Goal: Information Seeking & Learning: Learn about a topic

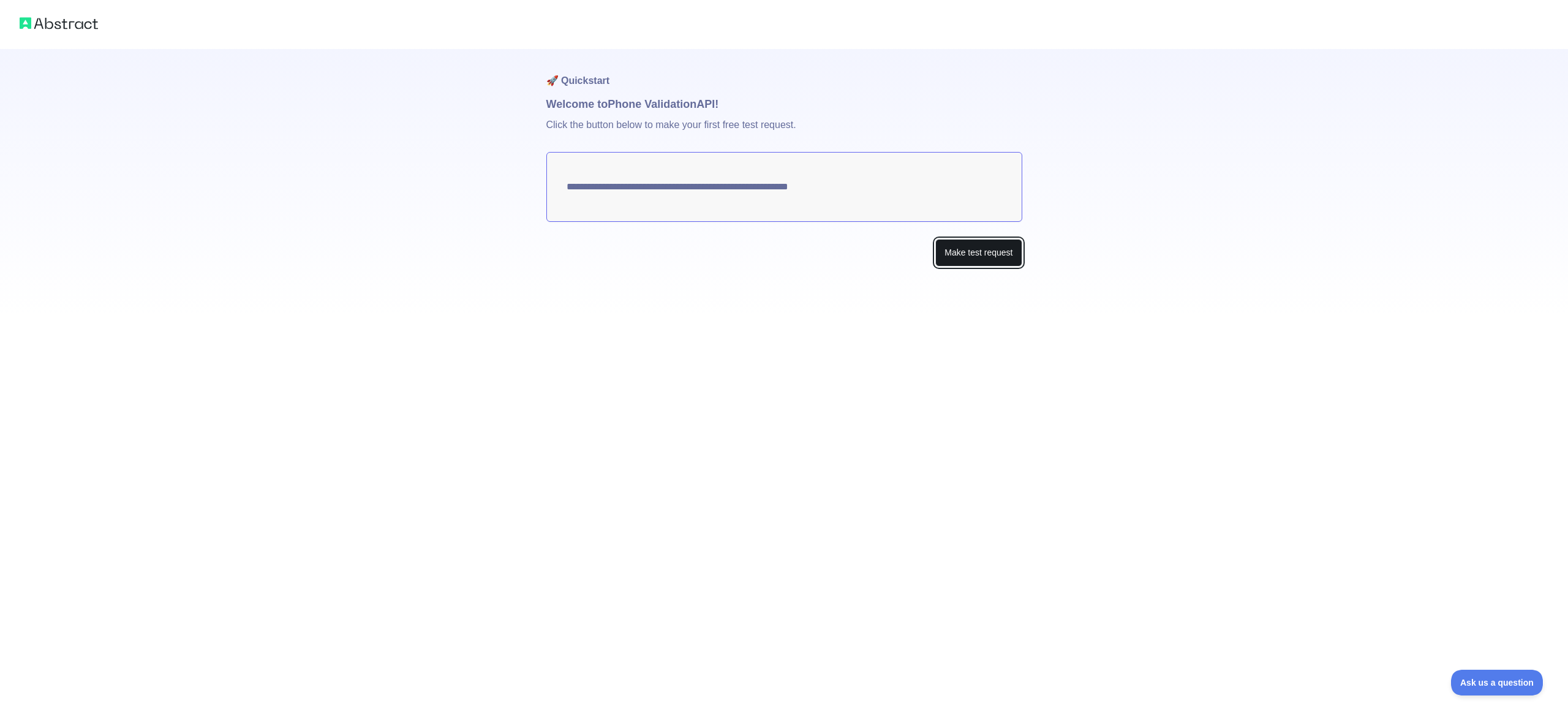
click at [978, 254] on button "Make test request" at bounding box center [977, 252] width 86 height 27
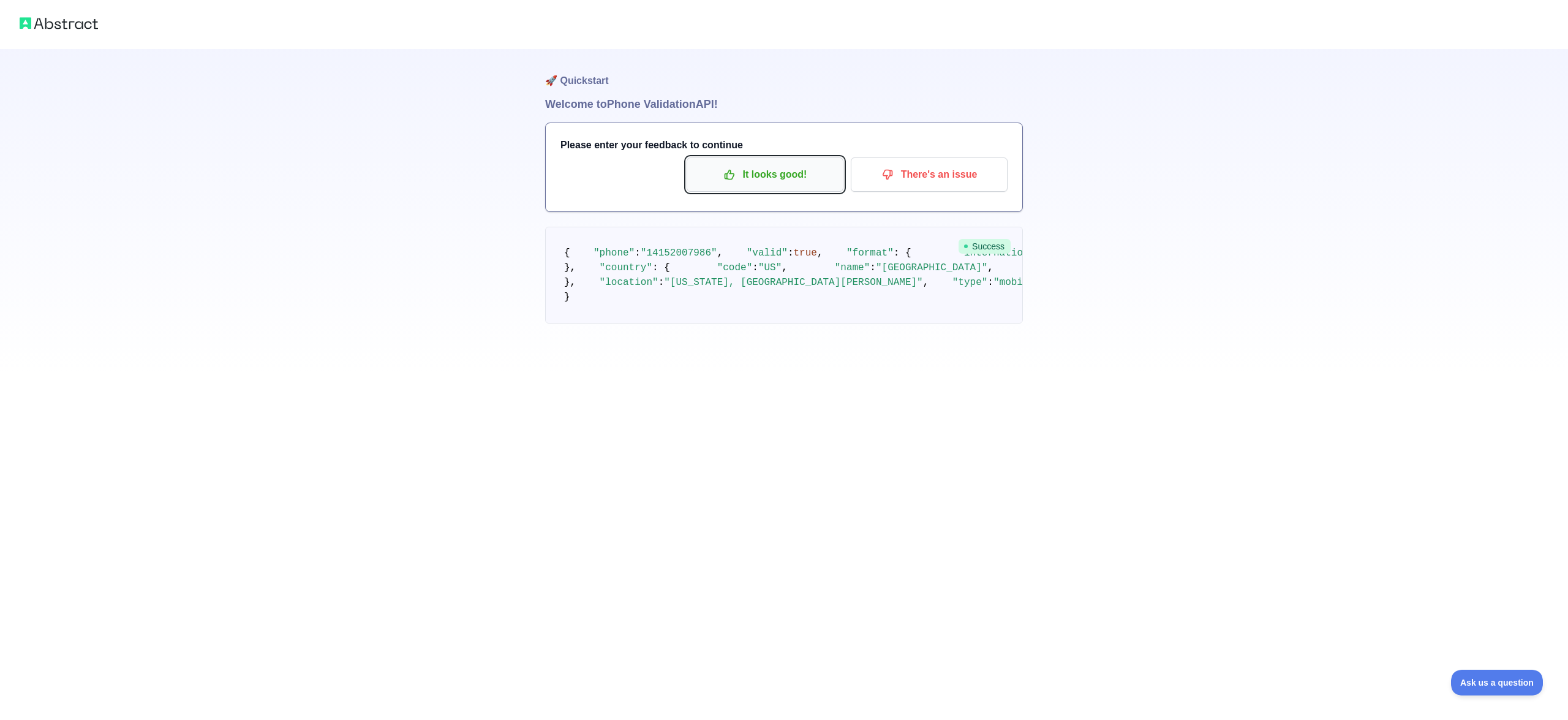
click at [786, 157] on button "It looks good!" at bounding box center [764, 175] width 157 height 35
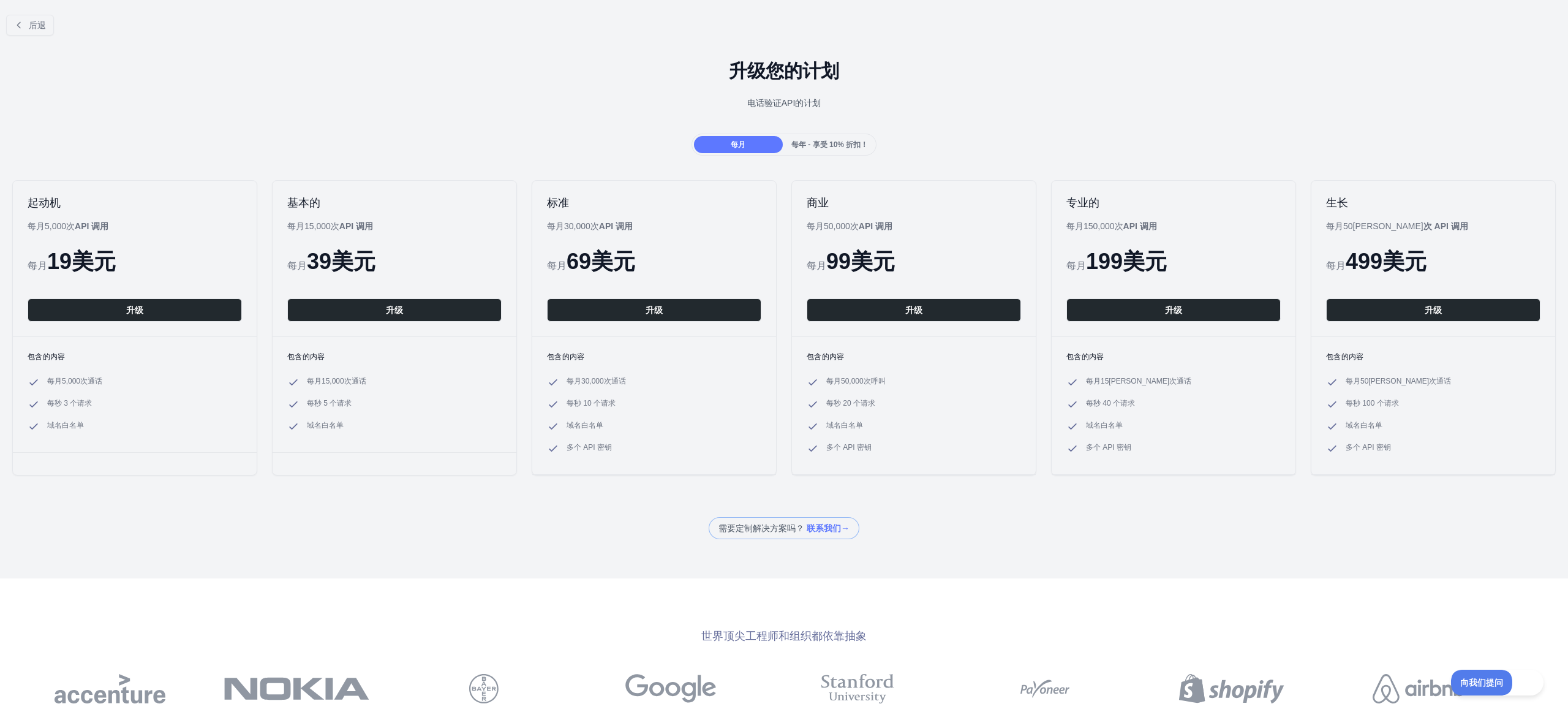
drag, startPoint x: 452, startPoint y: 269, endPoint x: 475, endPoint y: 269, distance: 23.0
click at [462, 269] on div "每月 39 美元" at bounding box center [394, 261] width 214 height 25
click at [589, 268] on font "69" at bounding box center [578, 261] width 25 height 25
click at [837, 149] on font "每年 - 享受 10% 折扣！" at bounding box center [829, 144] width 76 height 8
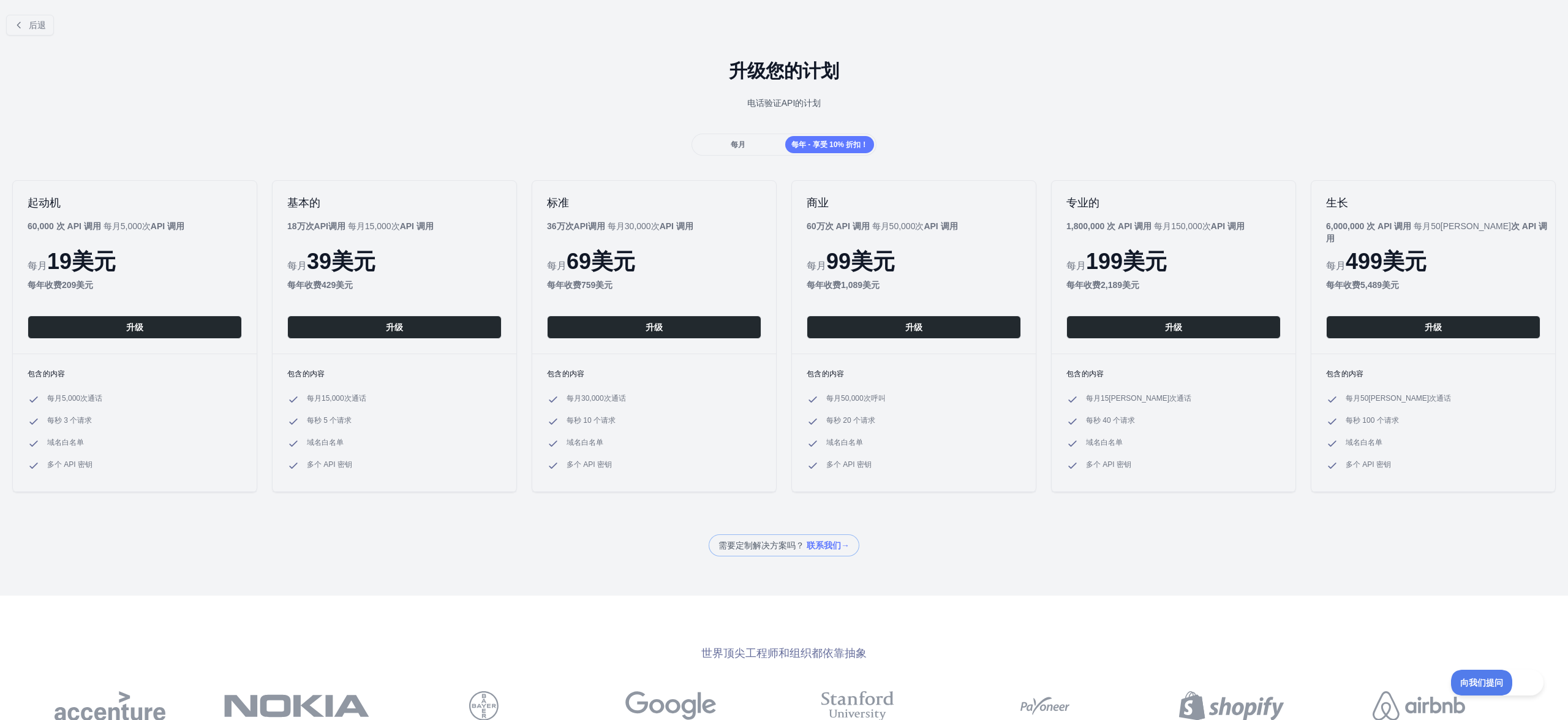
click at [652, 237] on div "标准 36万次API调用 每月30,000 次 API 调用 每月 69 美元 每年 收费 759美元 升级" at bounding box center [654, 267] width 244 height 173
click at [45, 27] on font "后退" at bounding box center [37, 25] width 17 height 10
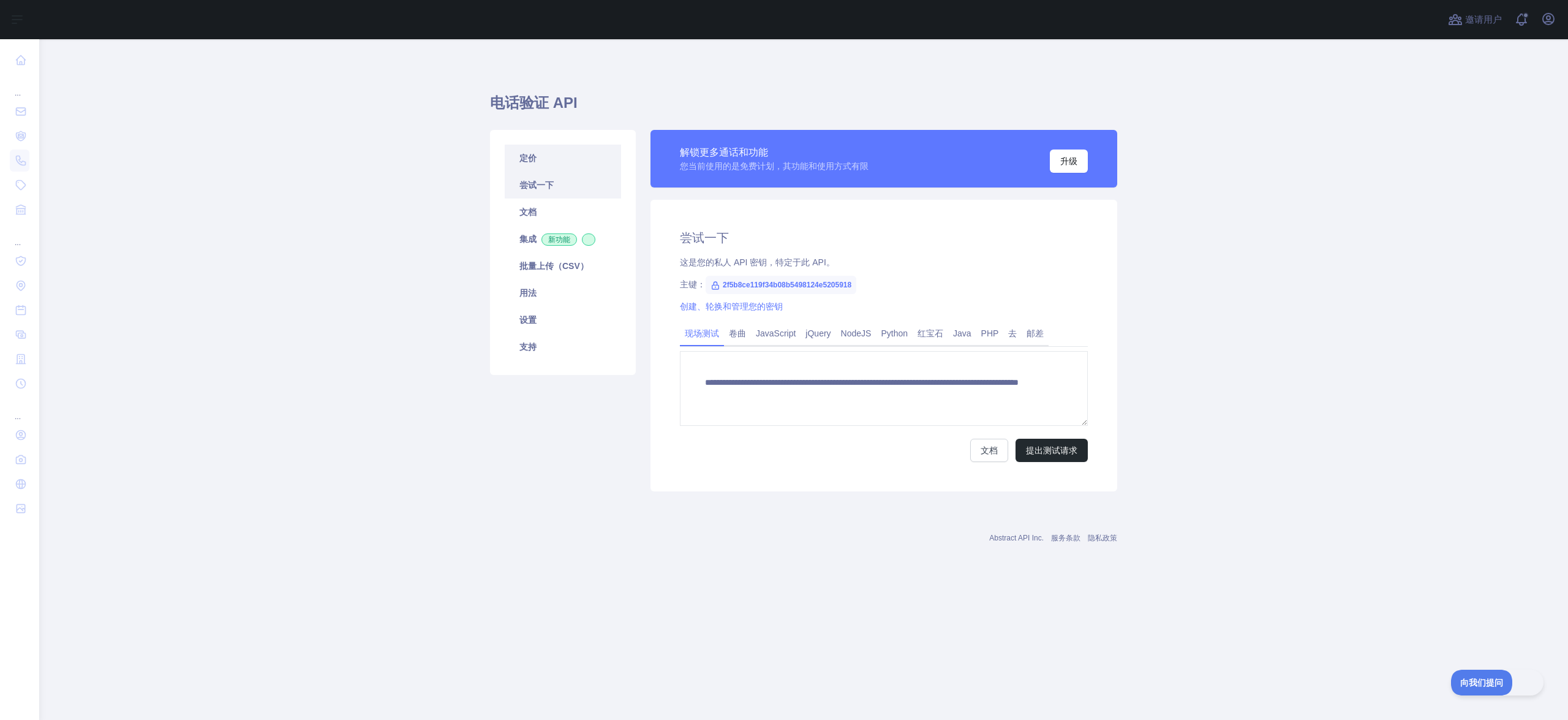
click at [543, 166] on link "定价" at bounding box center [562, 158] width 116 height 27
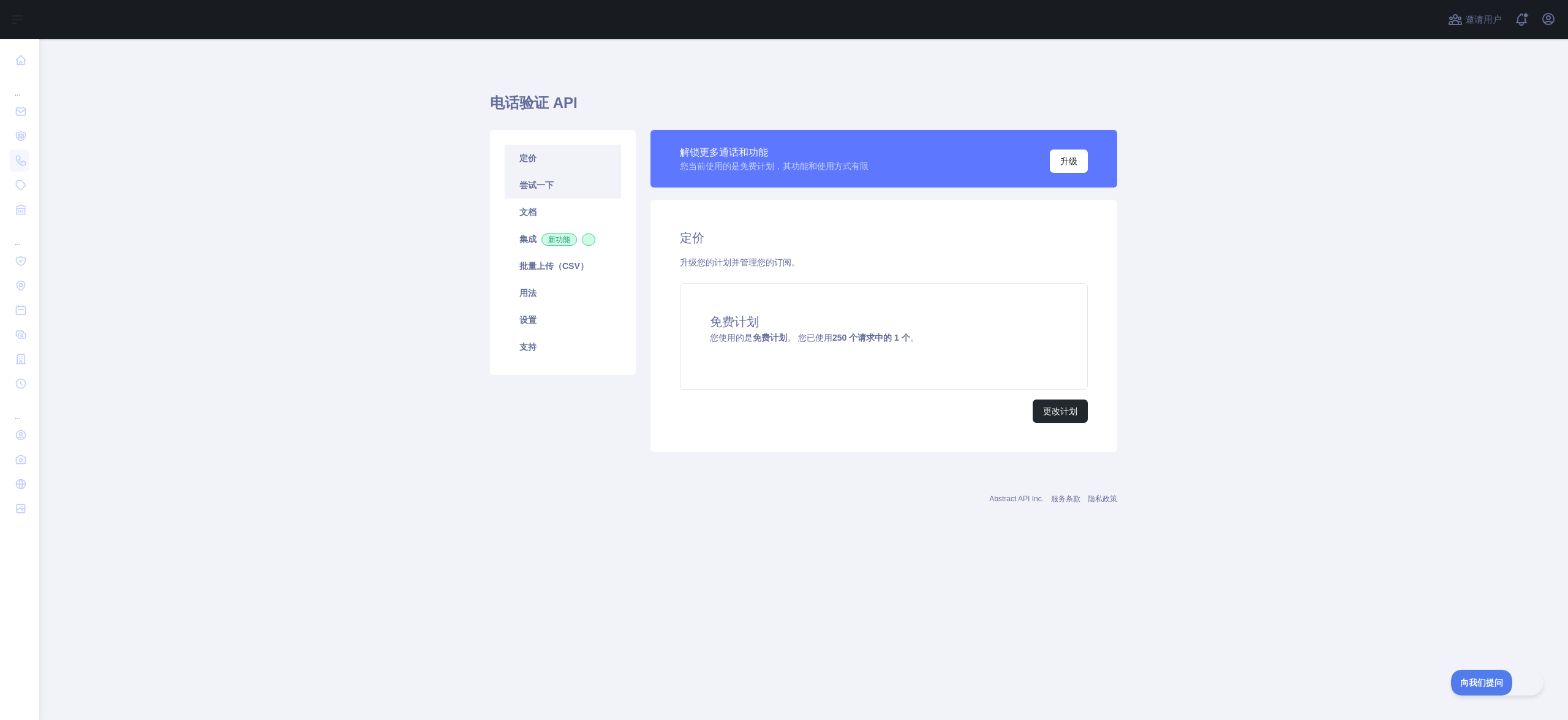
click at [546, 185] on font "尝试一下" at bounding box center [537, 185] width 35 height 10
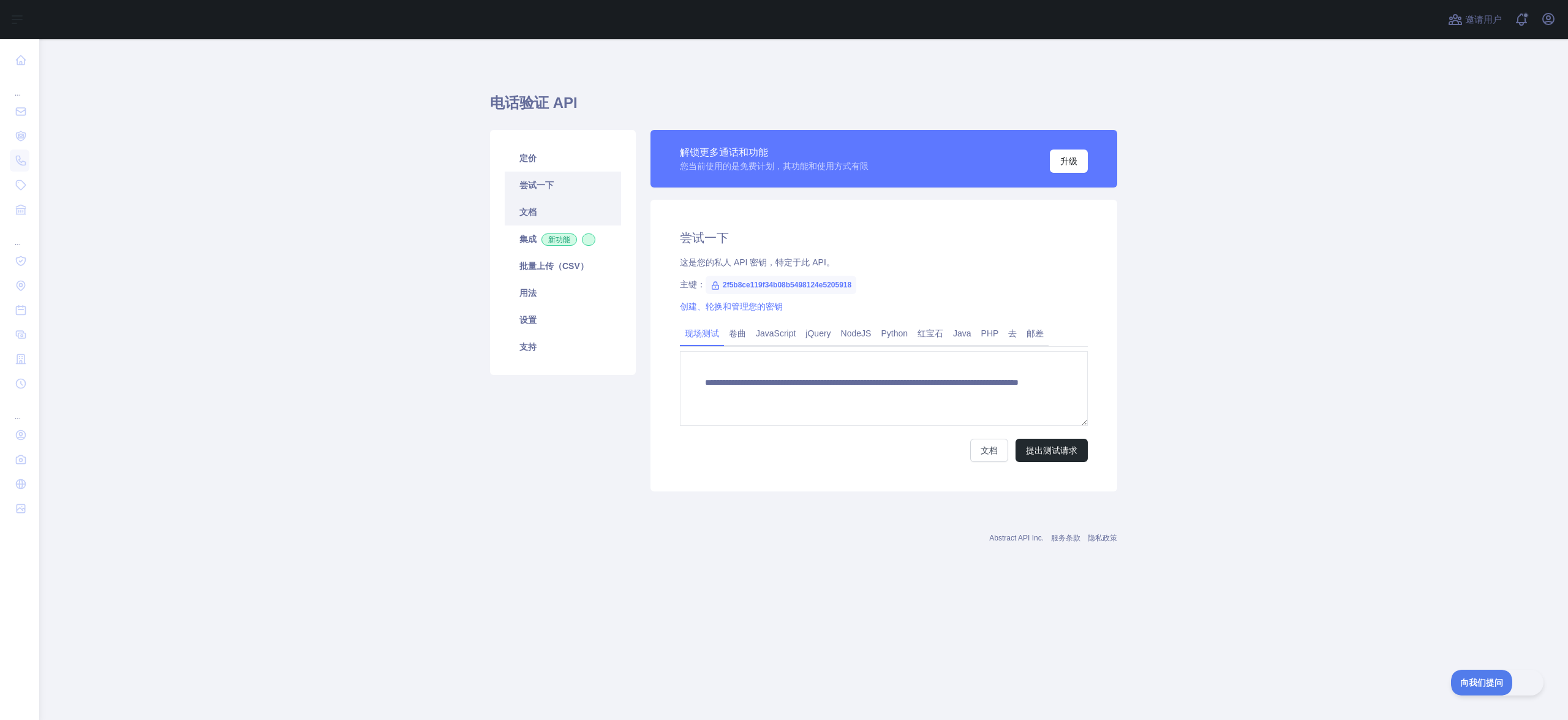
click at [532, 208] on font "文档" at bounding box center [528, 211] width 17 height 10
click at [557, 263] on font "批量上传（CSV）" at bounding box center [554, 266] width 69 height 10
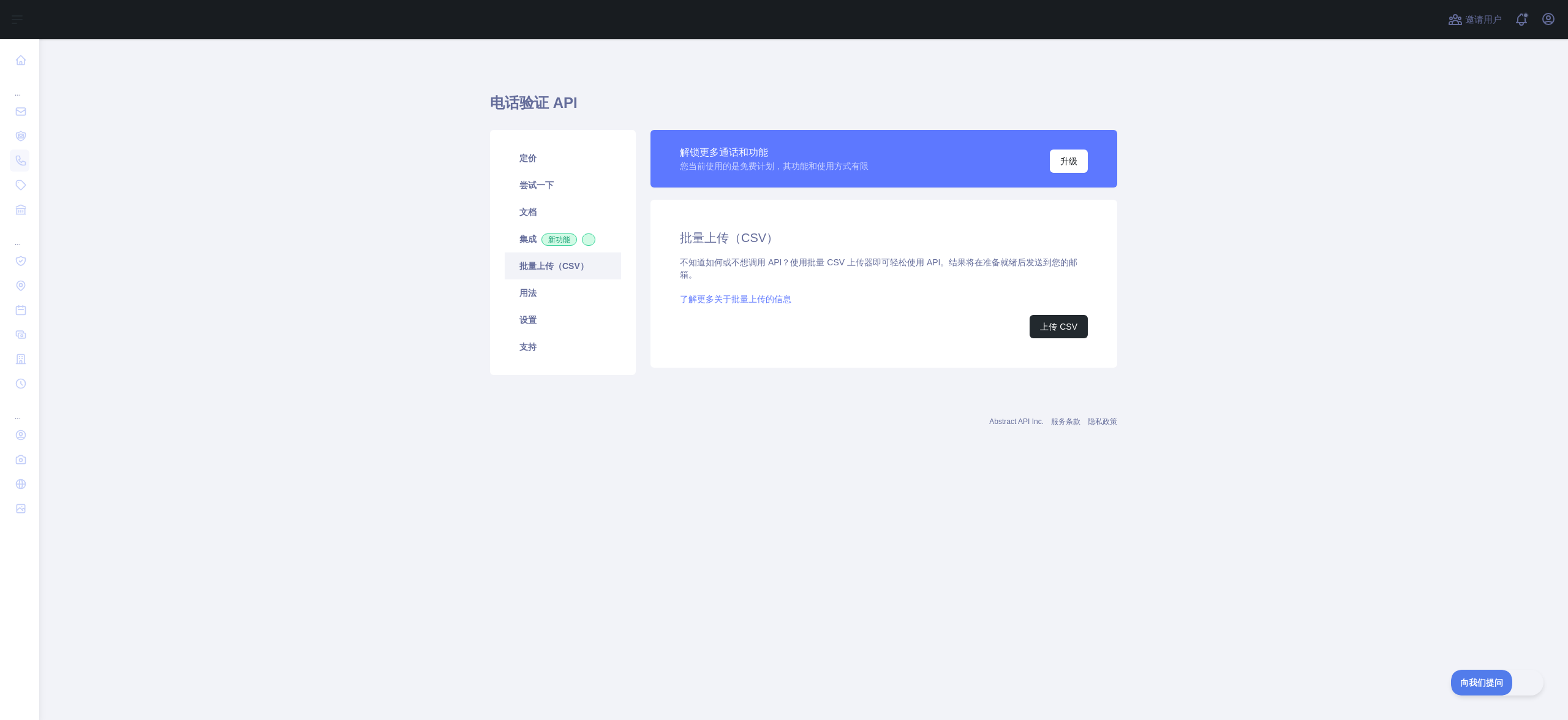
click at [752, 297] on font "了解更多关于批量上传的信息" at bounding box center [735, 299] width 111 height 10
click at [529, 293] on font "用法" at bounding box center [528, 292] width 17 height 10
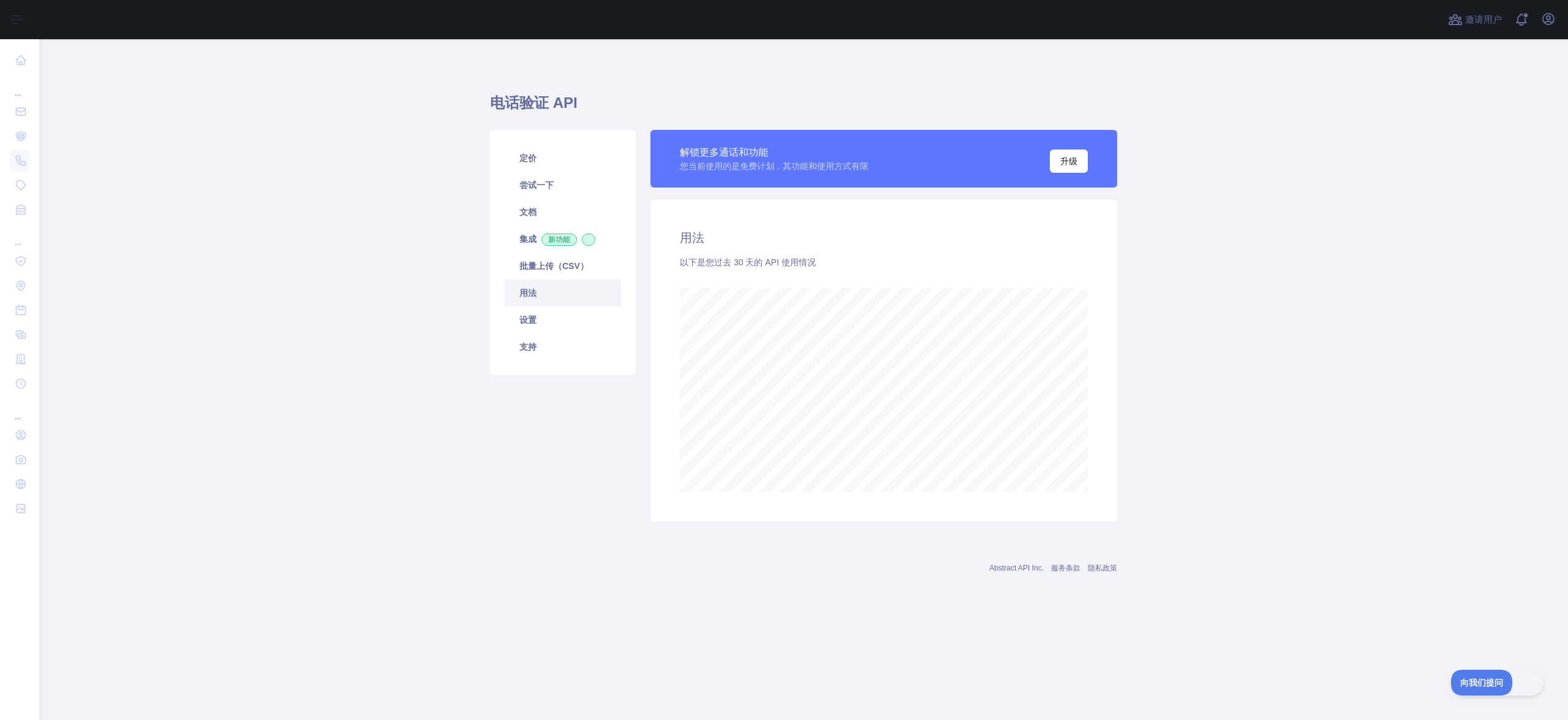
scroll to position [681, 1528]
click at [553, 167] on link "定价" at bounding box center [562, 158] width 116 height 27
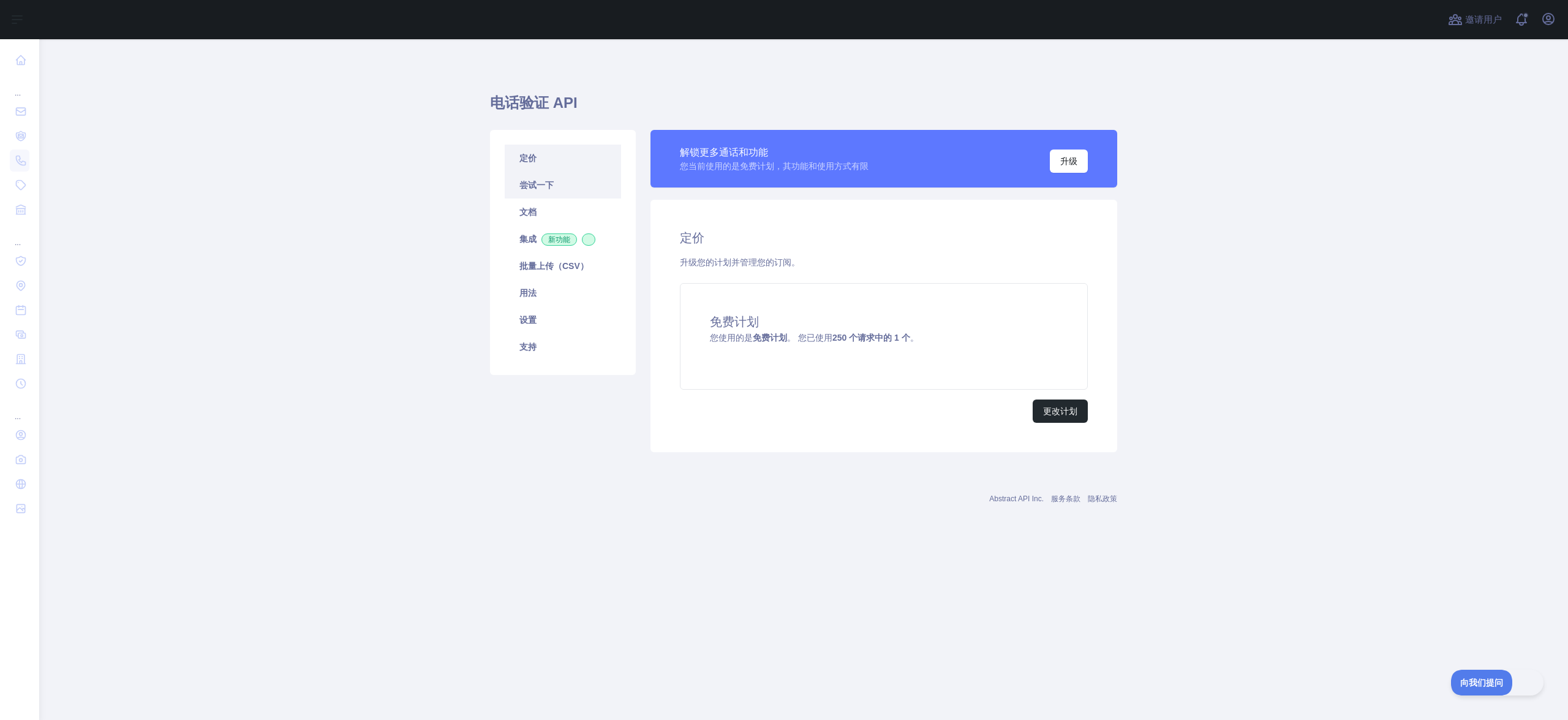
click at [553, 184] on font "尝试一下" at bounding box center [537, 185] width 35 height 10
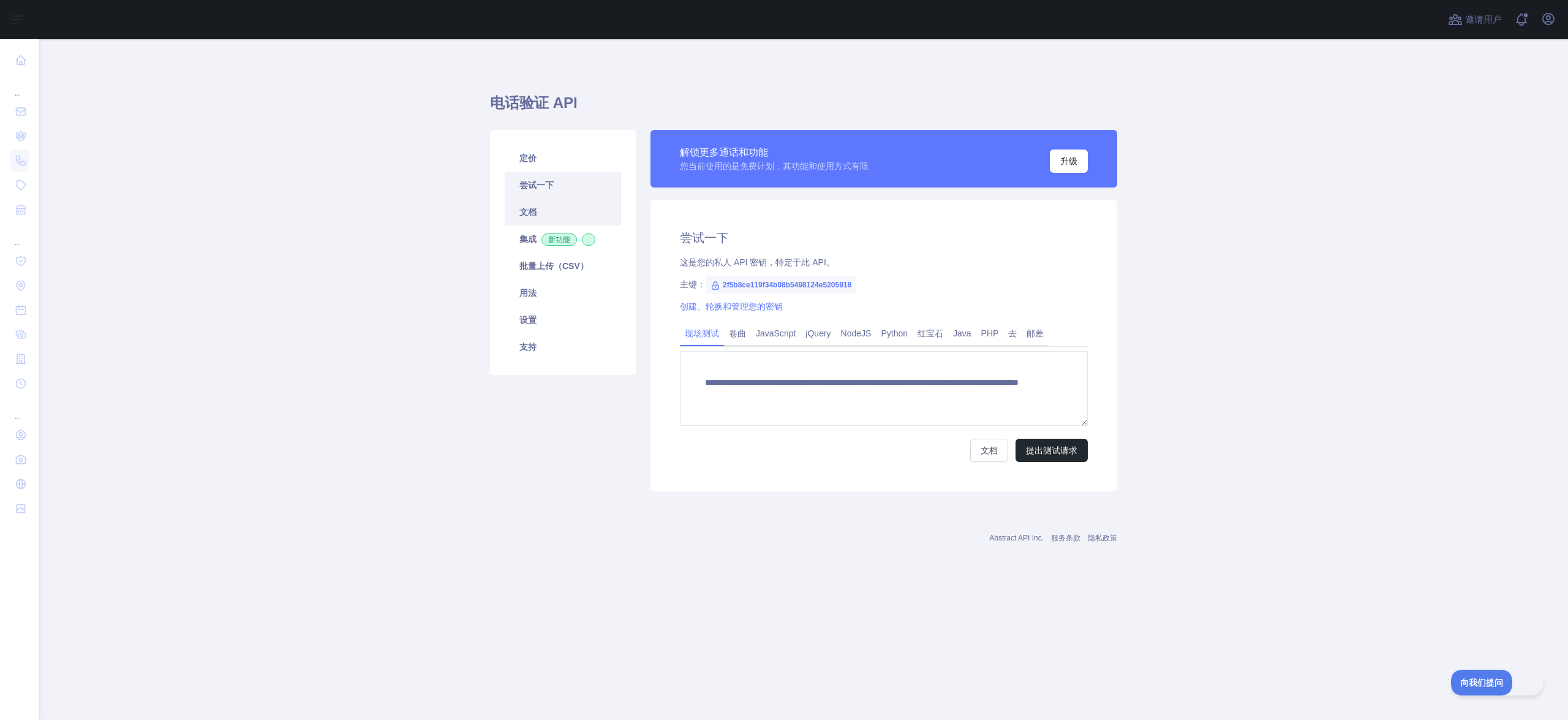
click at [543, 210] on link "文档" at bounding box center [562, 212] width 116 height 27
click at [539, 351] on link "支持" at bounding box center [562, 347] width 116 height 27
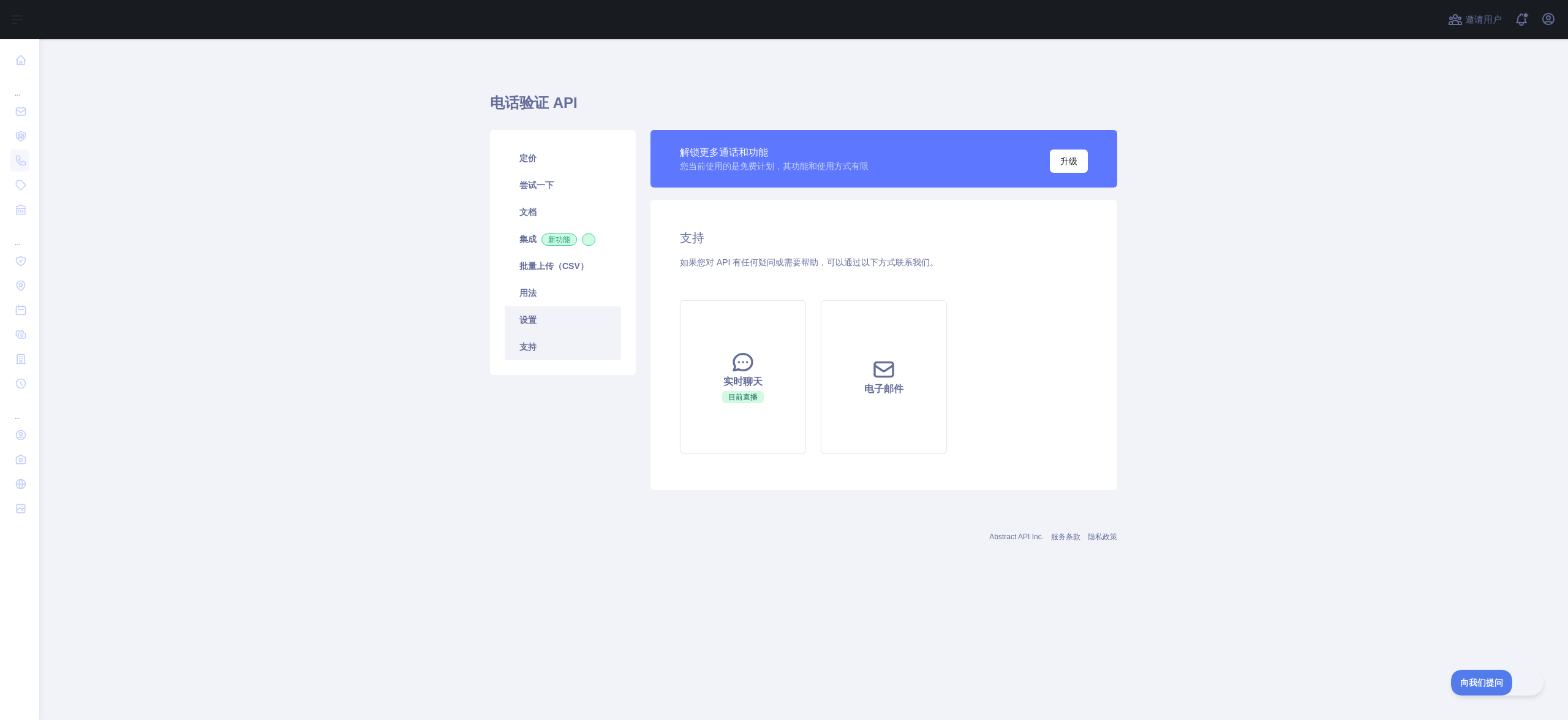
click at [561, 323] on link "设置" at bounding box center [562, 319] width 116 height 27
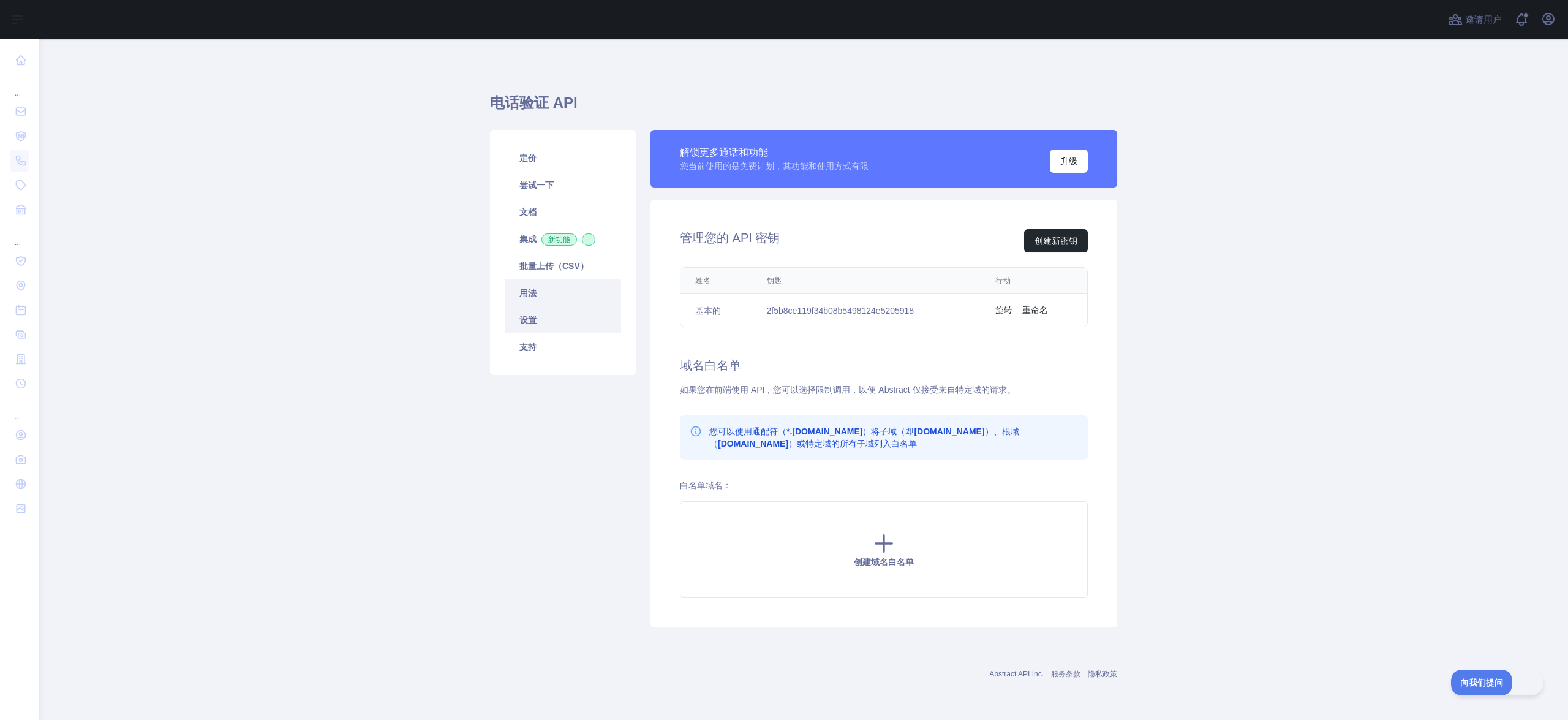
click at [570, 299] on link "用法" at bounding box center [562, 293] width 116 height 27
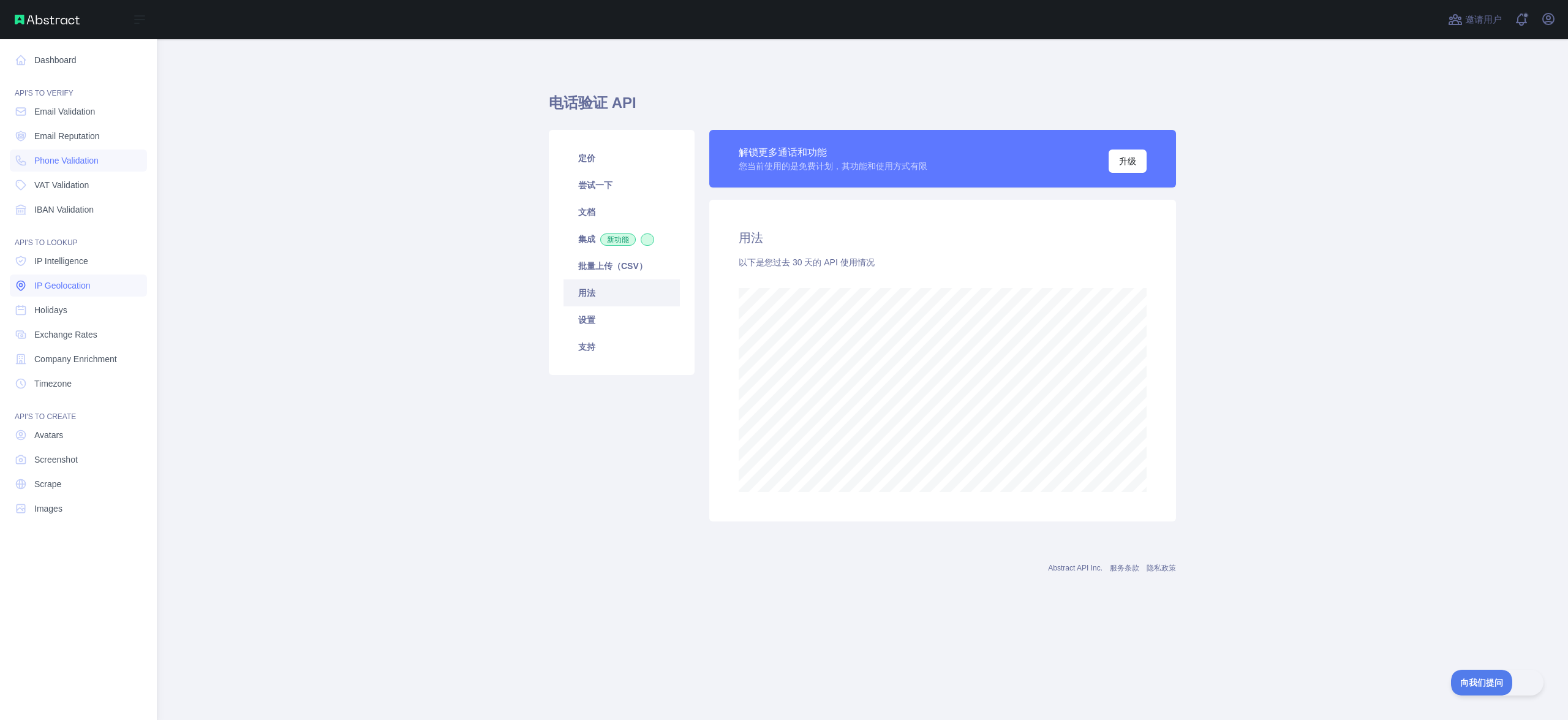
scroll to position [611780, 610915]
click at [93, 192] on link "增值税验证" at bounding box center [78, 185] width 137 height 22
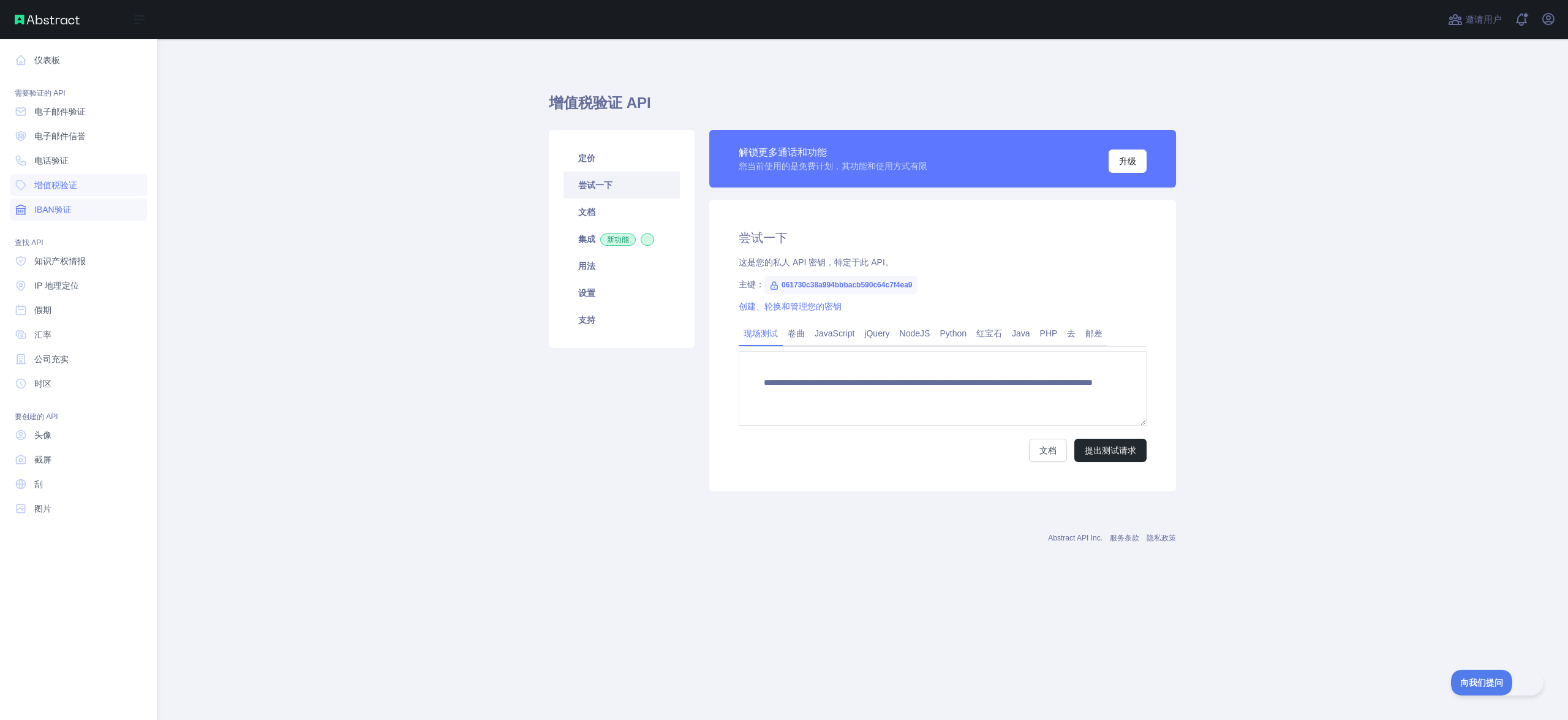
click at [74, 203] on link "IBAN验证" at bounding box center [78, 209] width 137 height 22
click at [50, 309] on font "假期" at bounding box center [43, 309] width 17 height 10
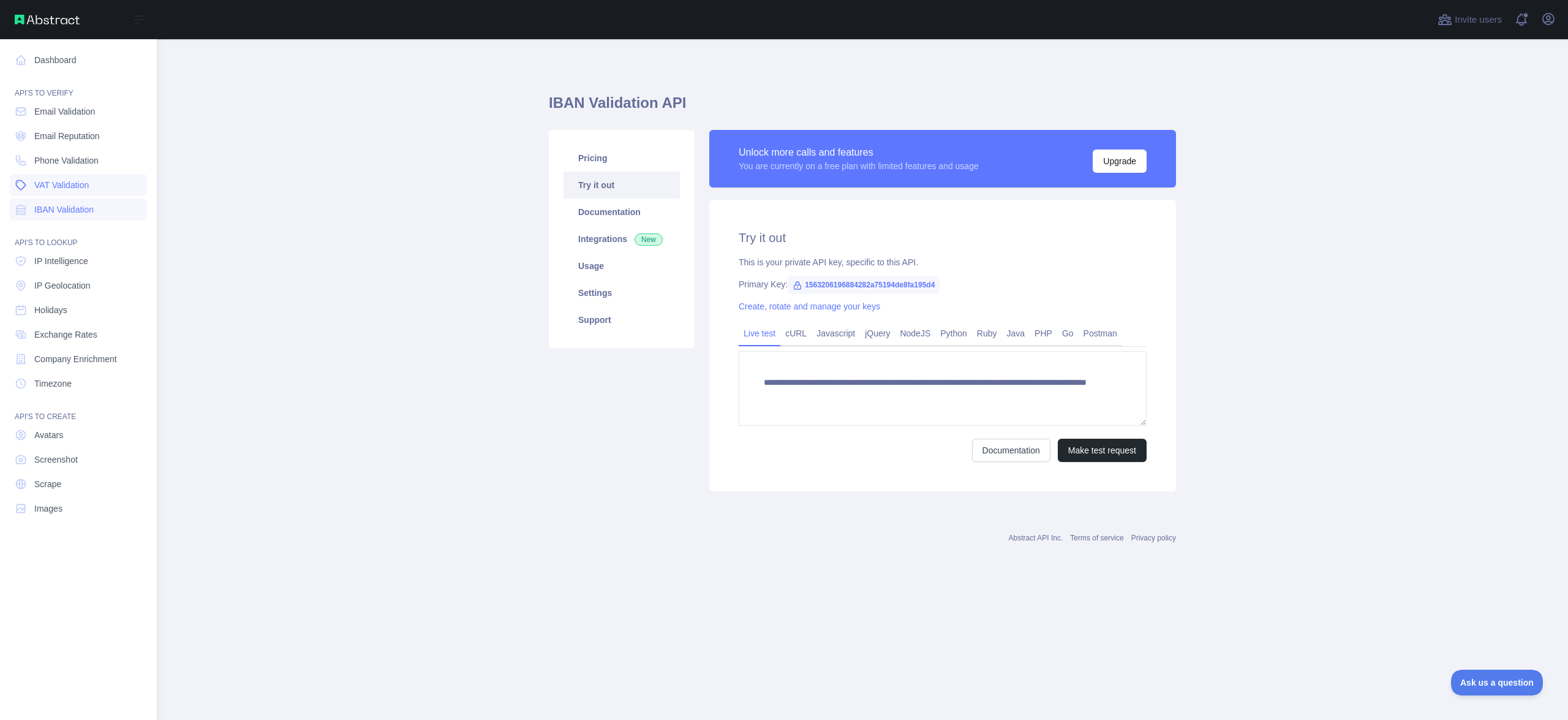
click at [91, 185] on link "VAT Validation" at bounding box center [78, 185] width 137 height 22
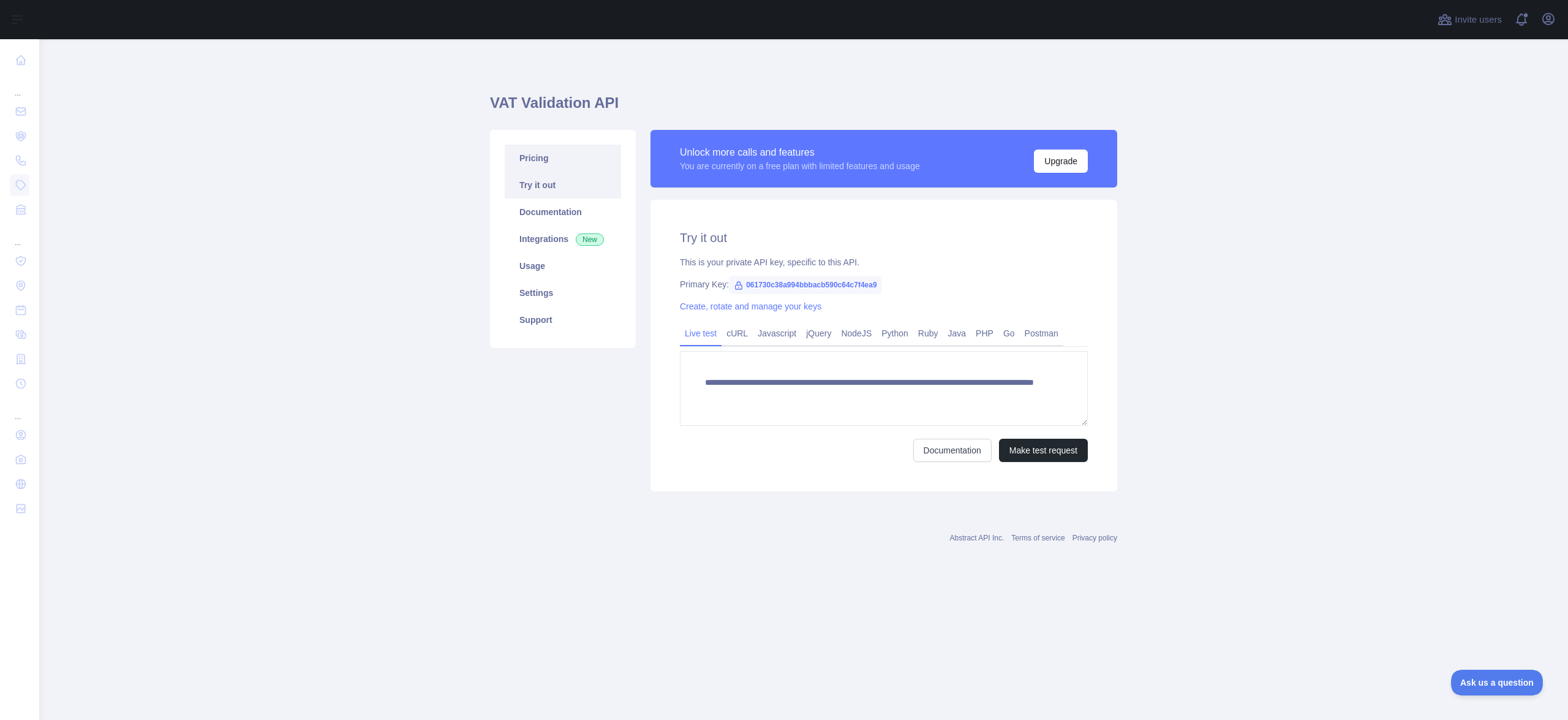
click at [546, 159] on link "Pricing" at bounding box center [562, 158] width 116 height 27
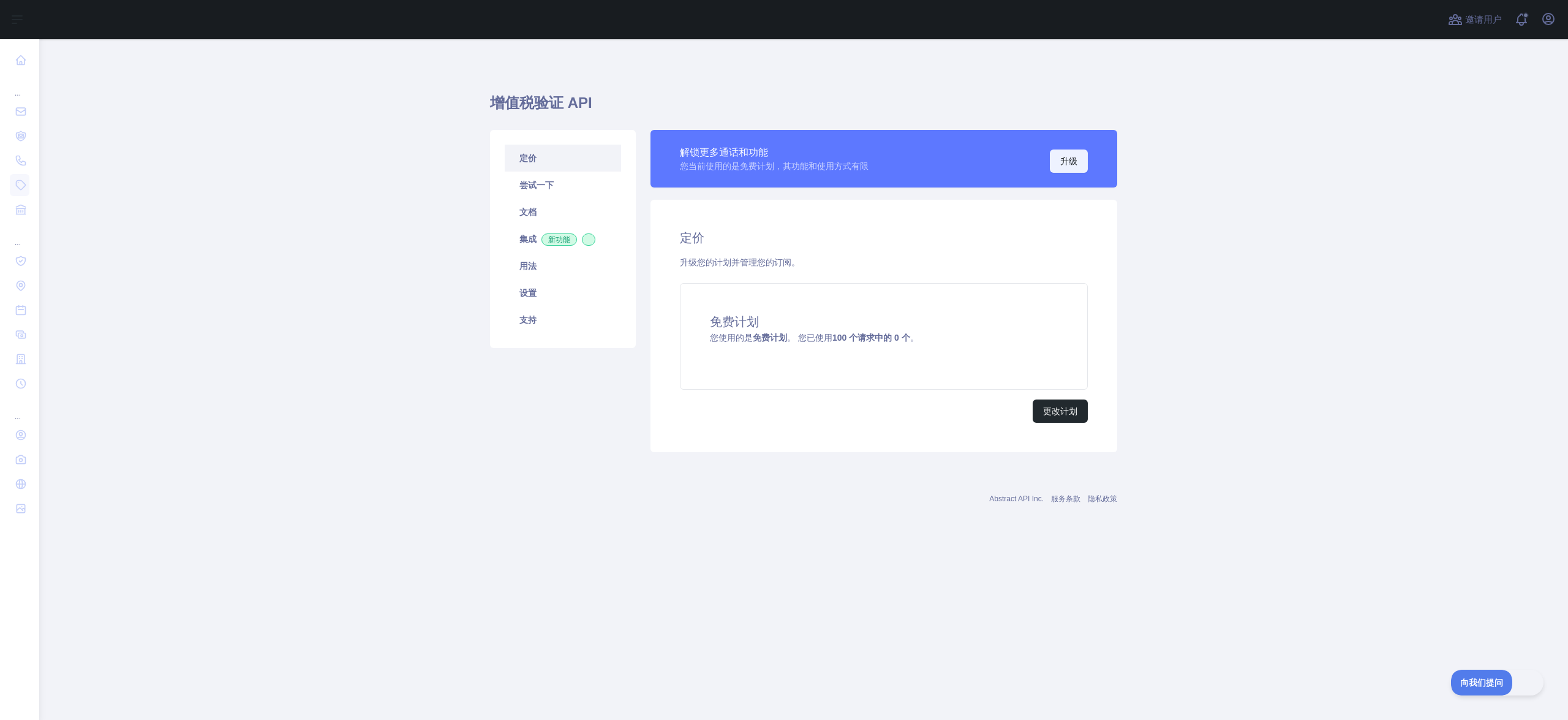
click at [1067, 157] on font "升级" at bounding box center [1068, 161] width 17 height 10
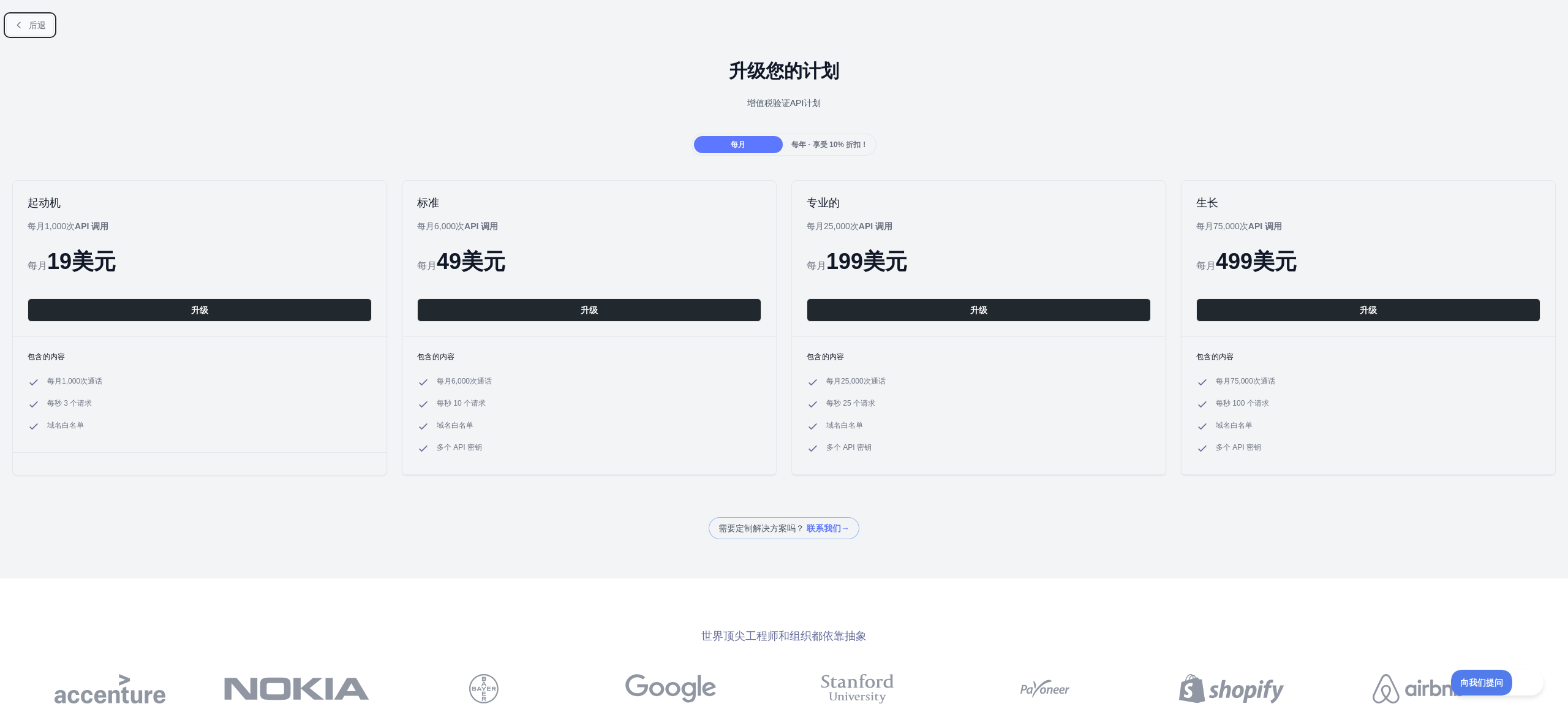
click at [24, 20] on icon at bounding box center [18, 25] width 10 height 10
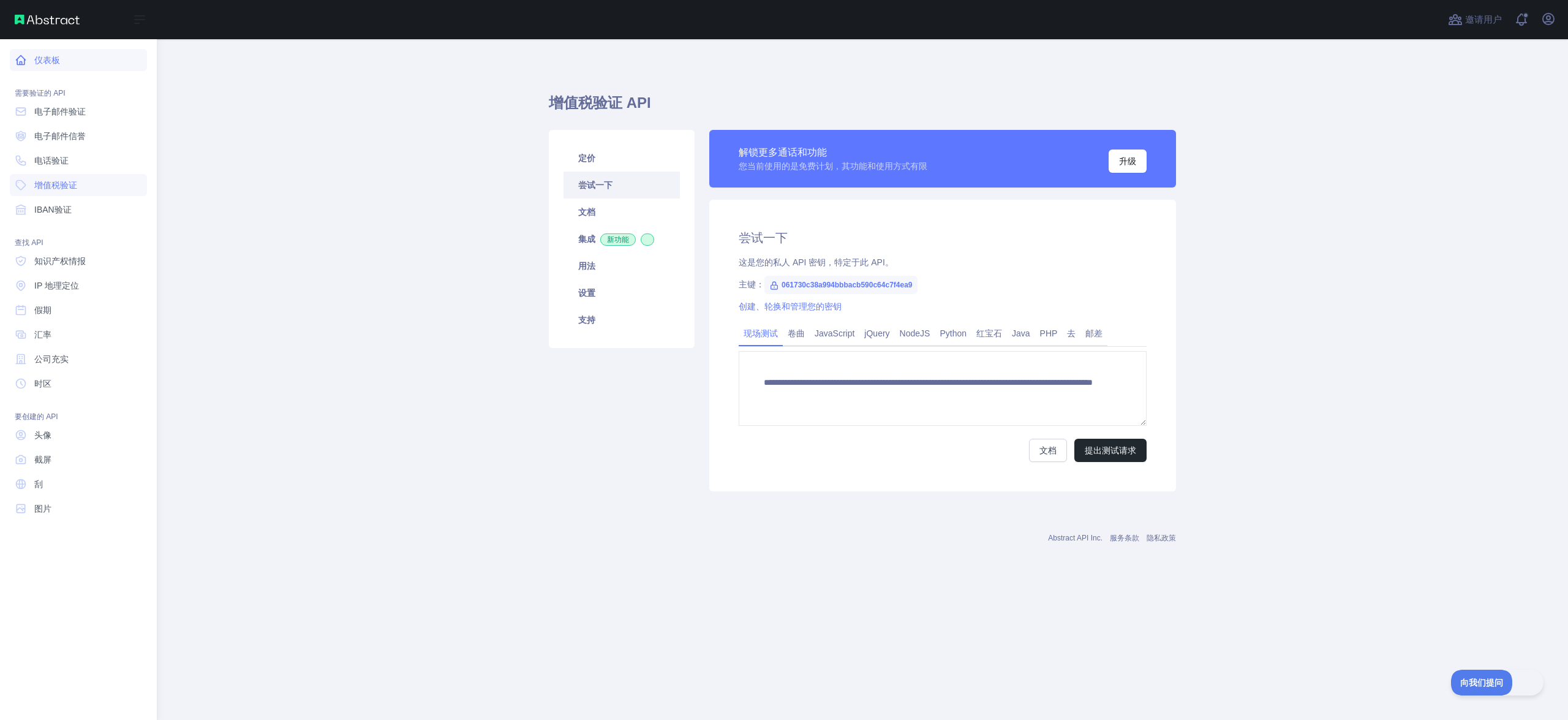
click at [70, 61] on link "仪表板" at bounding box center [78, 60] width 137 height 22
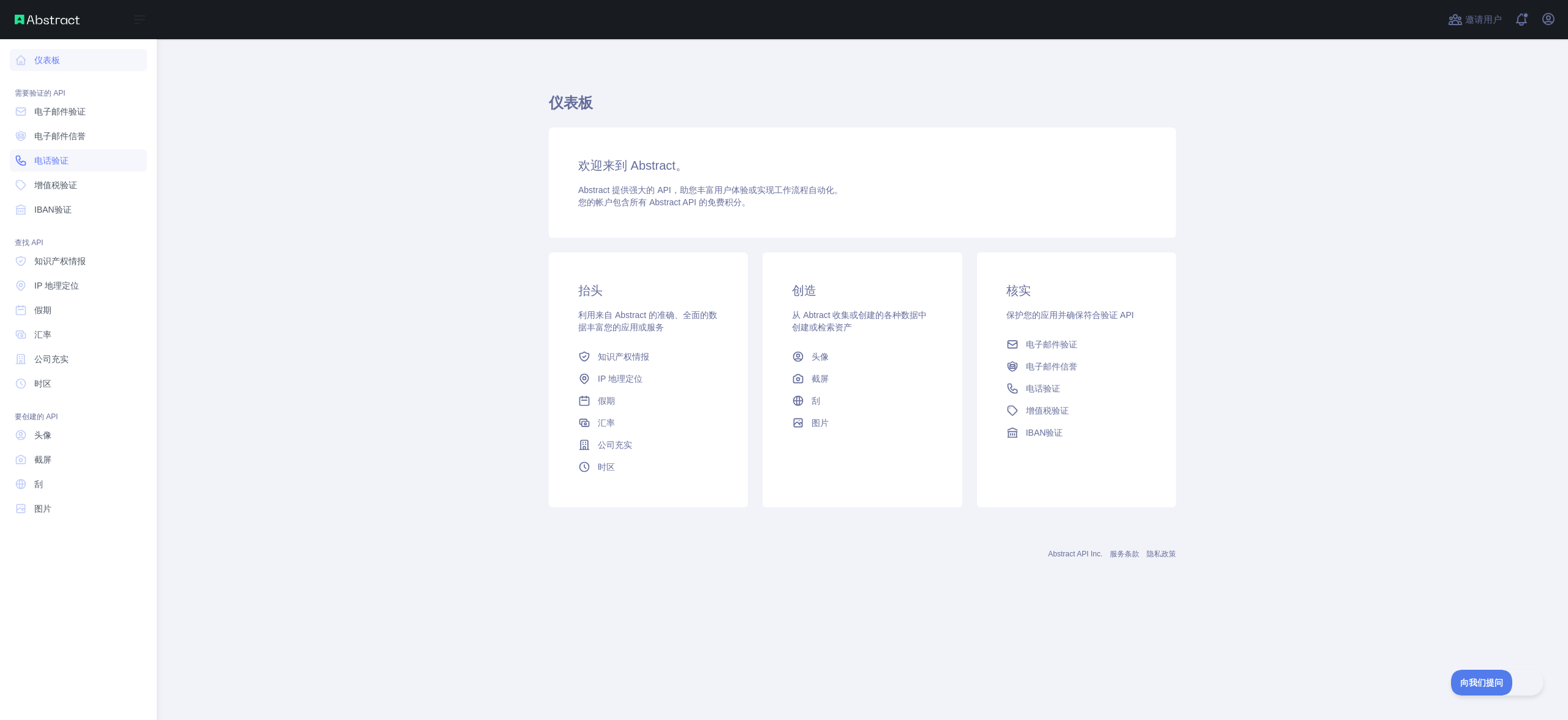
click at [69, 157] on link "电话验证" at bounding box center [78, 160] width 137 height 22
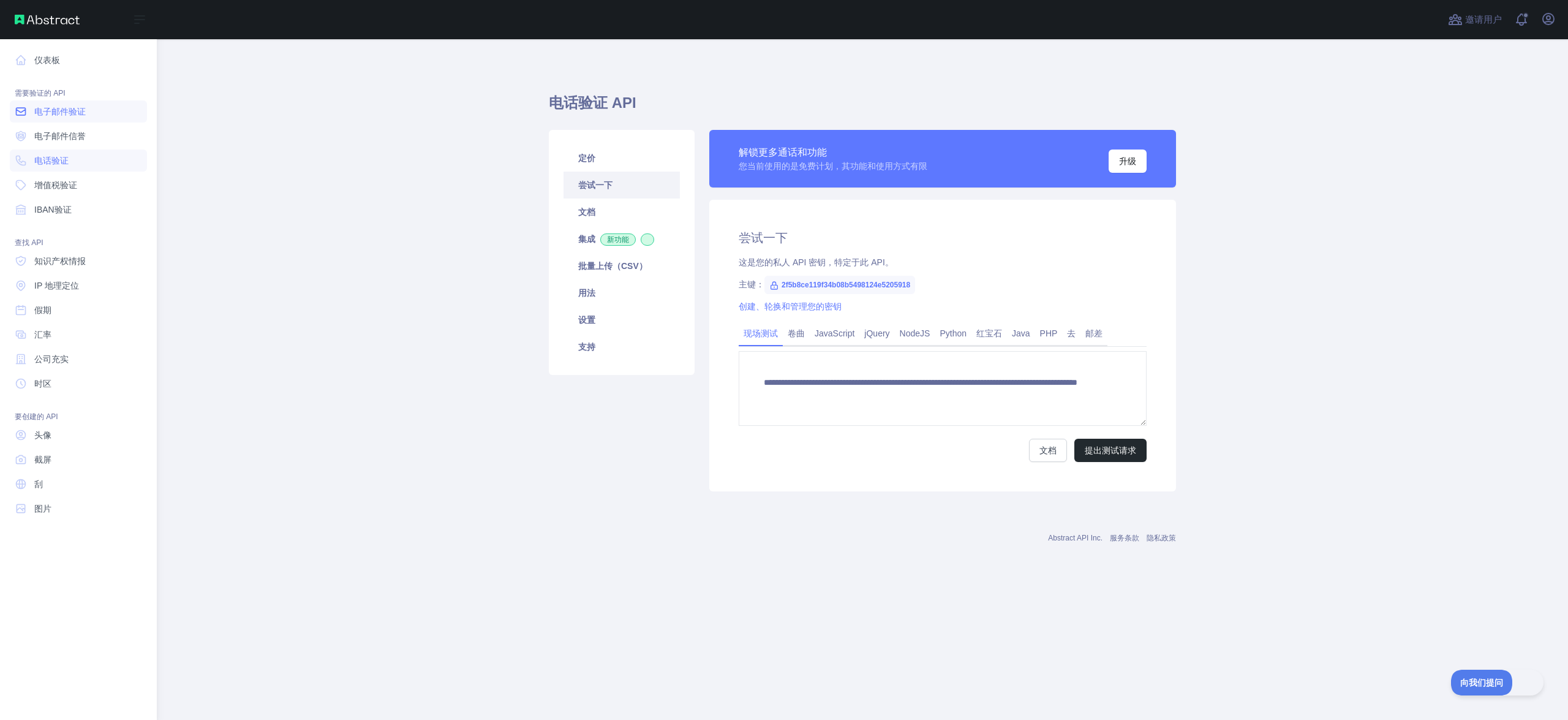
click at [76, 113] on font "电子邮件验证" at bounding box center [60, 111] width 52 height 10
click at [68, 152] on link "电话验证" at bounding box center [78, 160] width 137 height 22
click at [63, 199] on link "IBAN验证" at bounding box center [78, 209] width 137 height 22
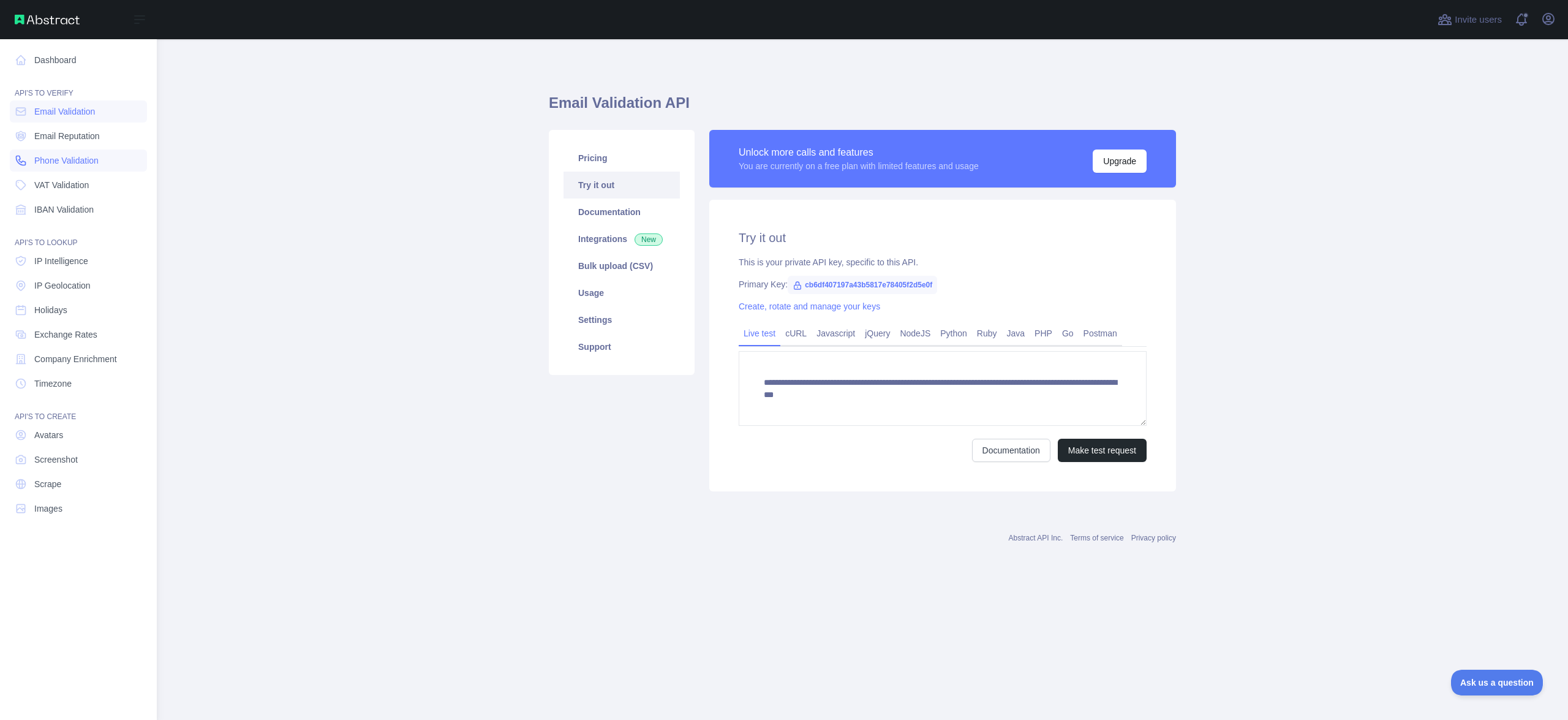
click at [67, 163] on span "Phone Validation" at bounding box center [66, 160] width 65 height 12
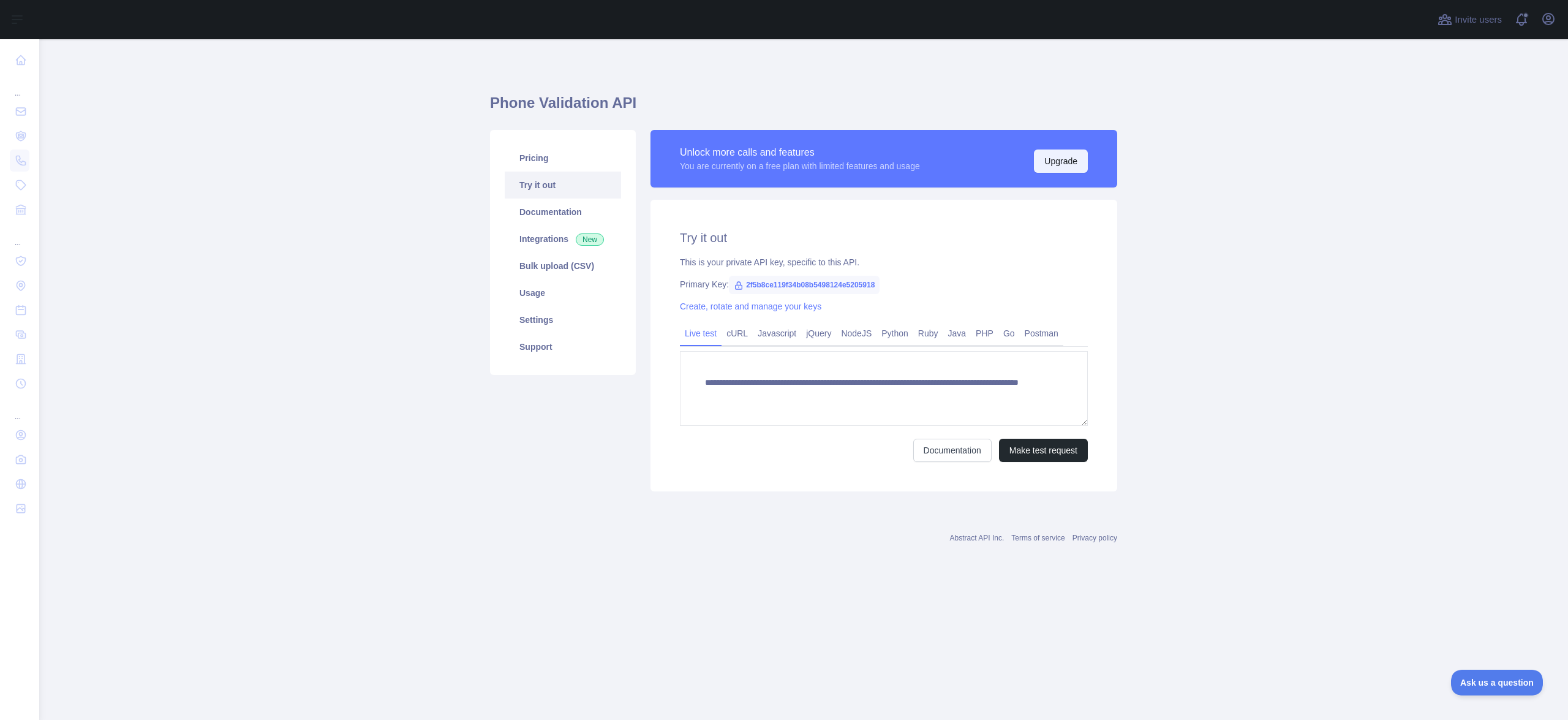
click at [1053, 160] on button "Upgrade" at bounding box center [1060, 161] width 54 height 24
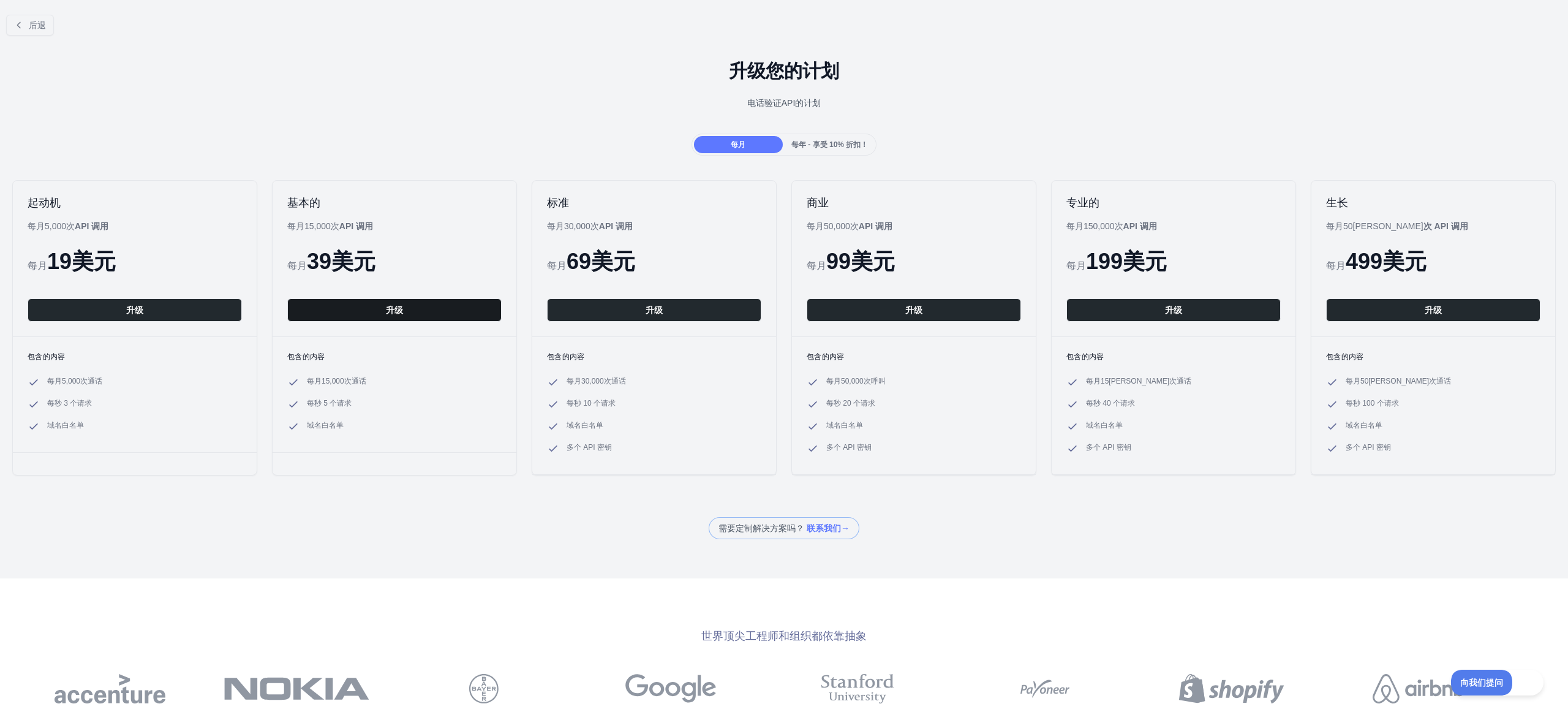
click at [403, 306] on button "升级" at bounding box center [394, 310] width 214 height 24
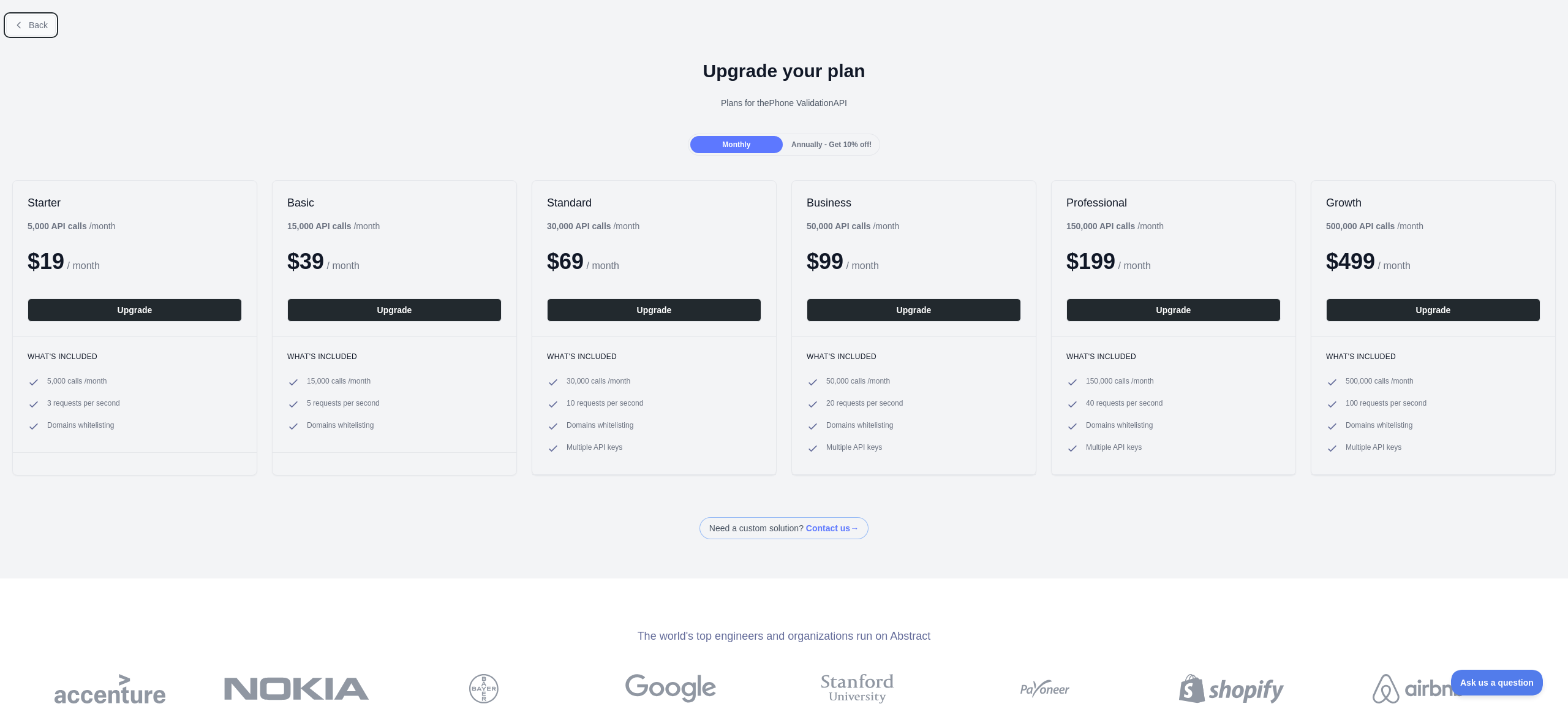
click at [47, 29] on button "Back" at bounding box center [31, 25] width 50 height 21
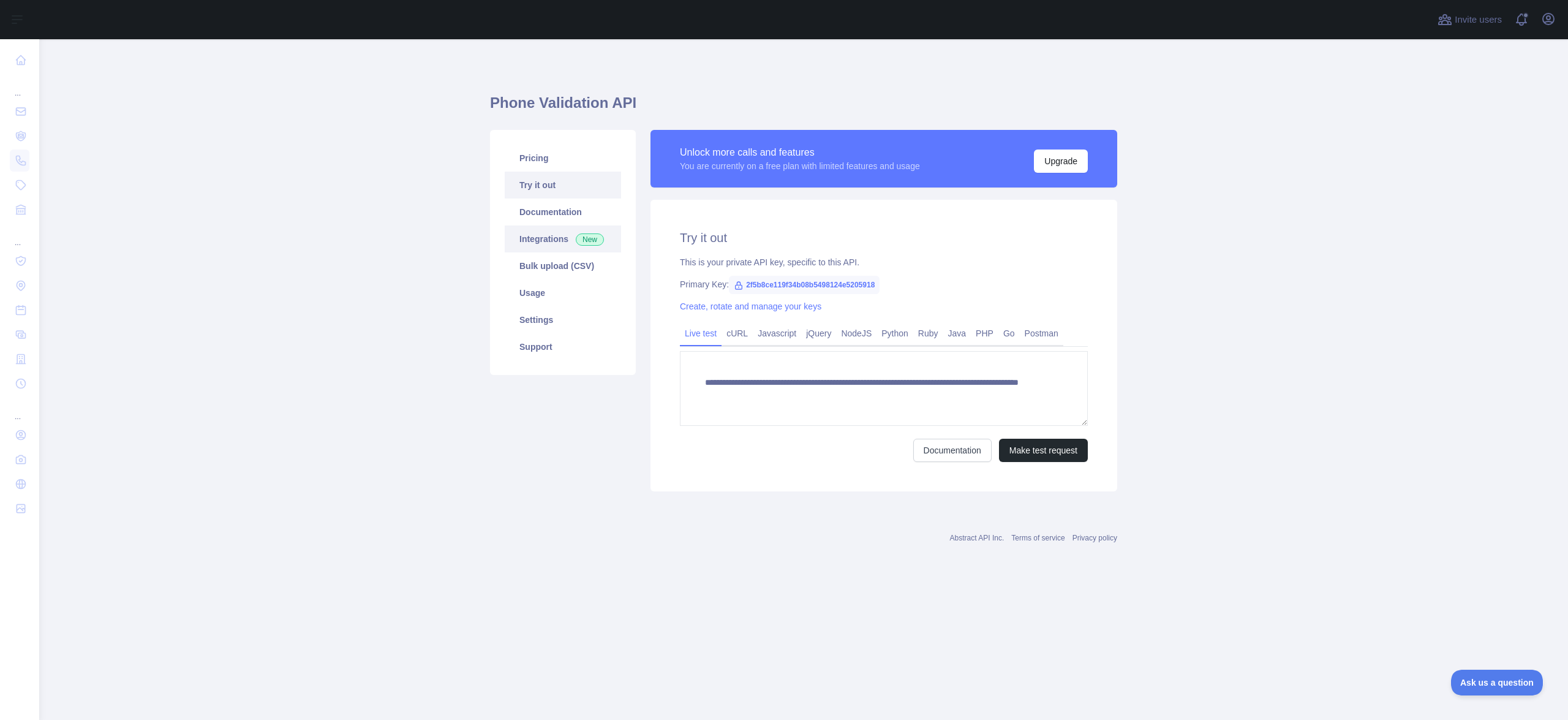
click at [561, 237] on link "Integrations New" at bounding box center [562, 239] width 116 height 27
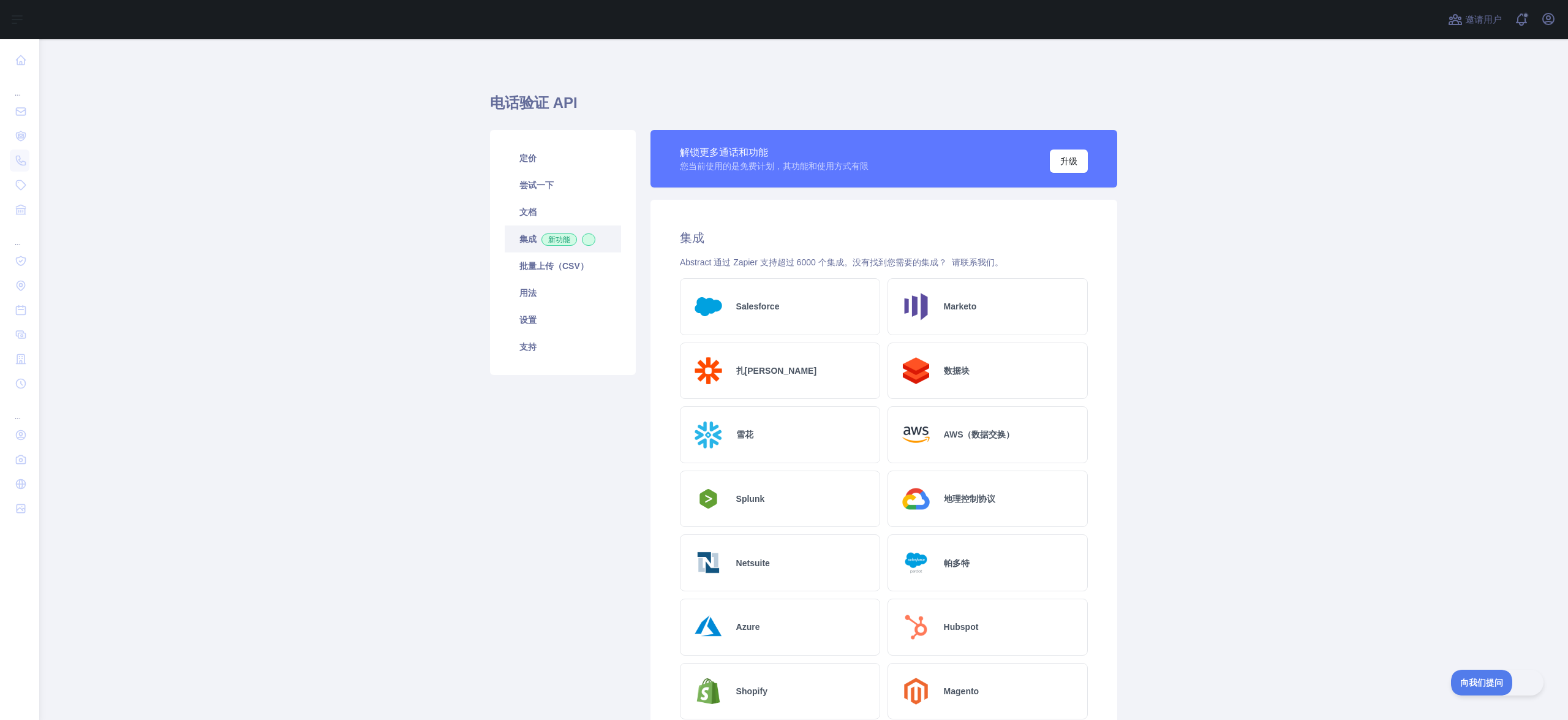
click at [1316, 194] on main "电话验证 API 定价 尝试一下 文档 集成 新功能 批量上传（CSV） 用法 设置 支持 解锁更多通话和功能 您当前使用的是免费计划，其功能和使用方式有限 …" at bounding box center [803, 380] width 1528 height 681
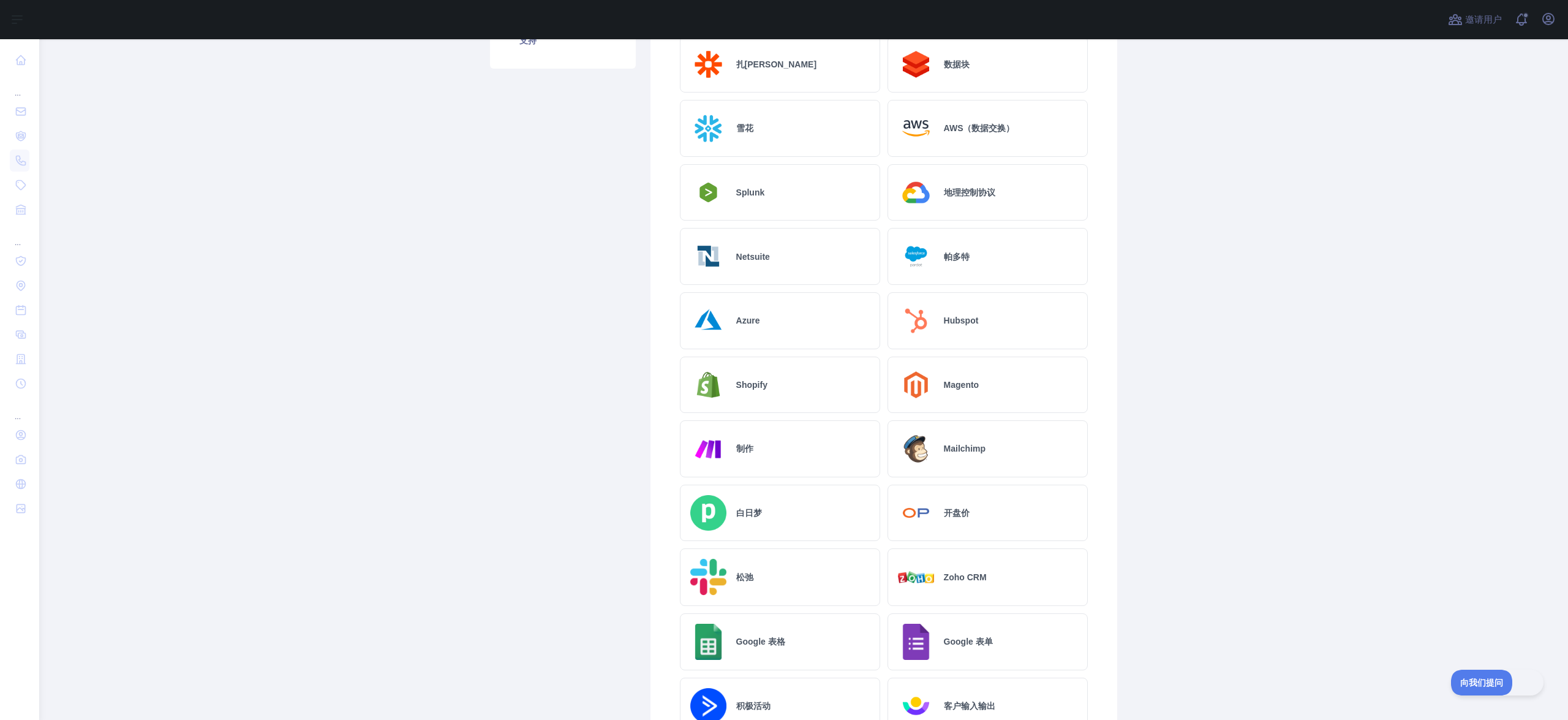
scroll to position [429, 0]
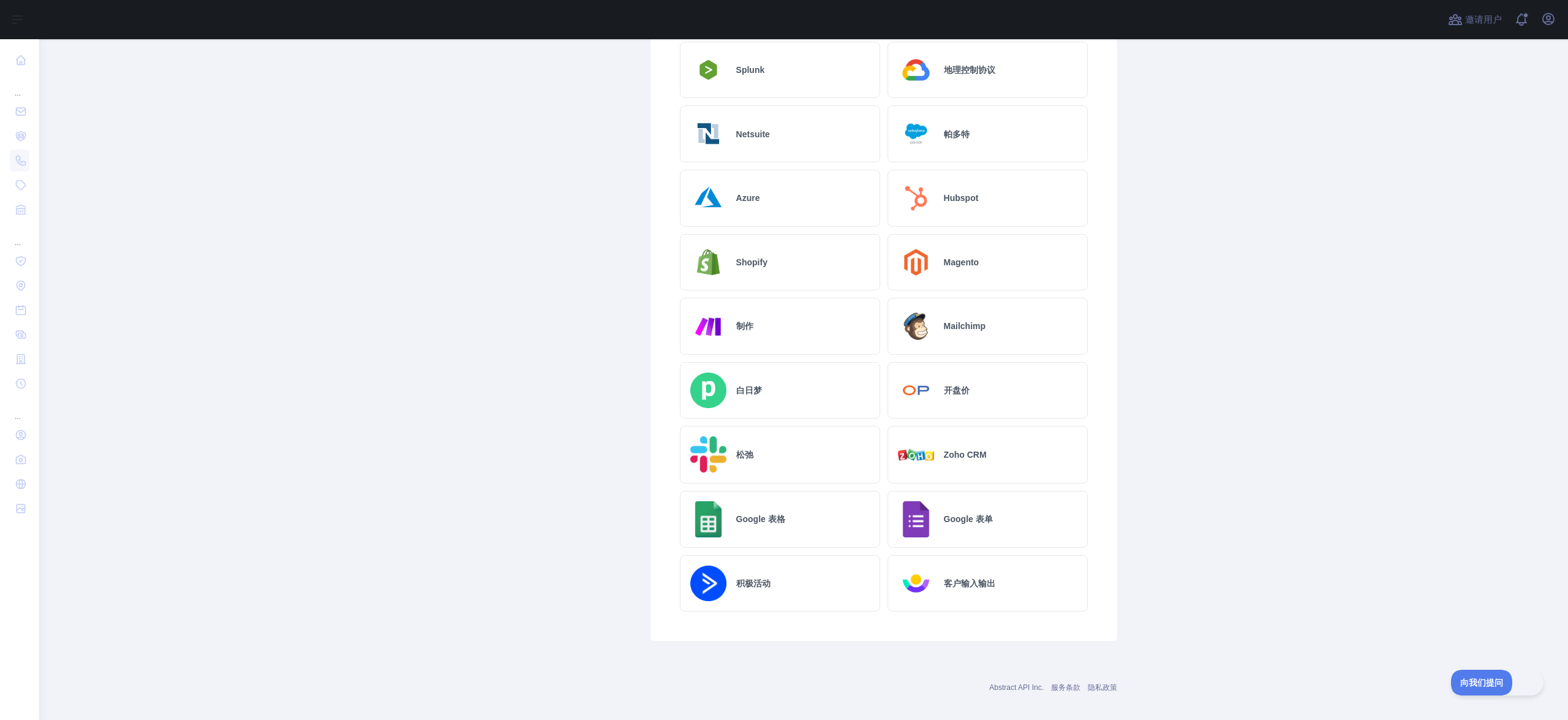
click at [804, 563] on div "积极活动" at bounding box center [780, 583] width 200 height 57
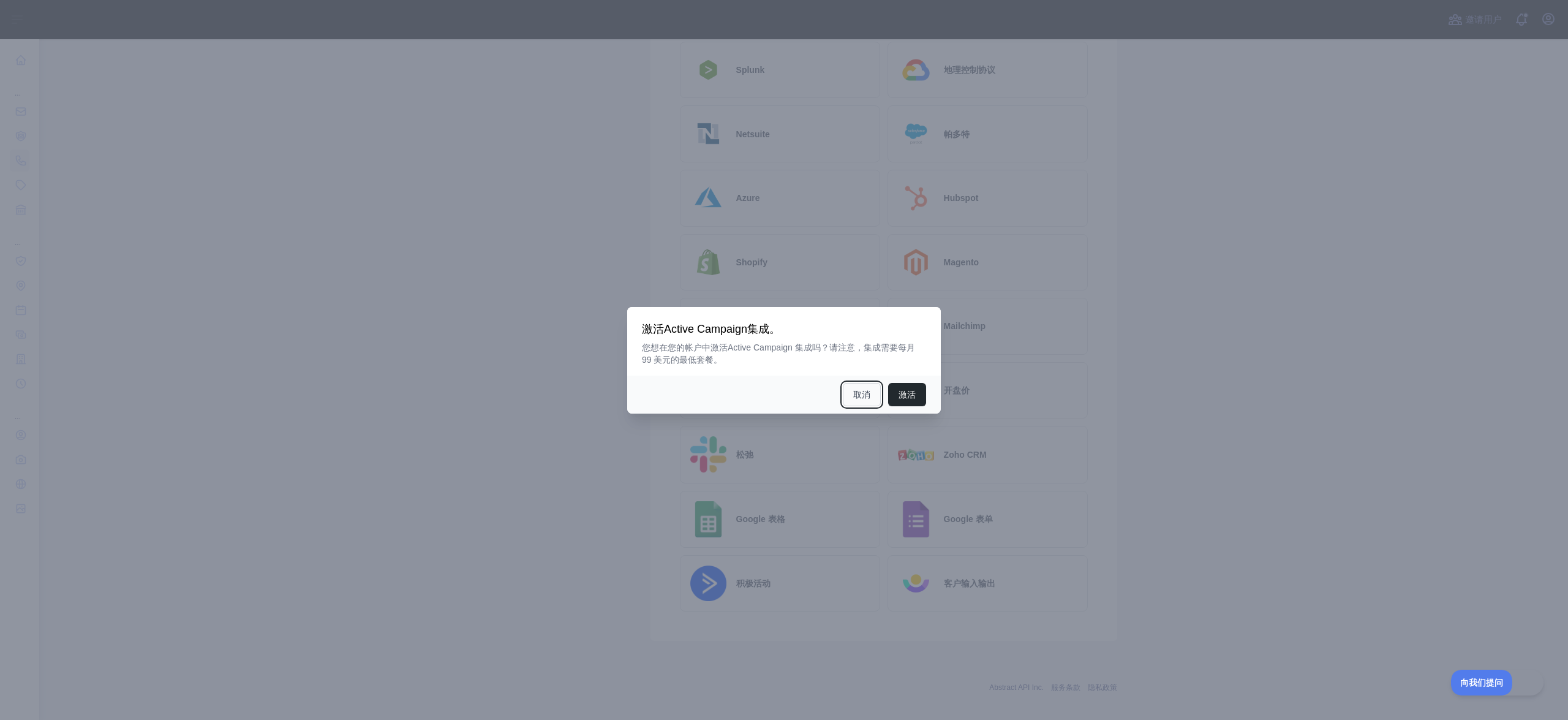
click at [869, 399] on font "取消" at bounding box center [861, 394] width 17 height 10
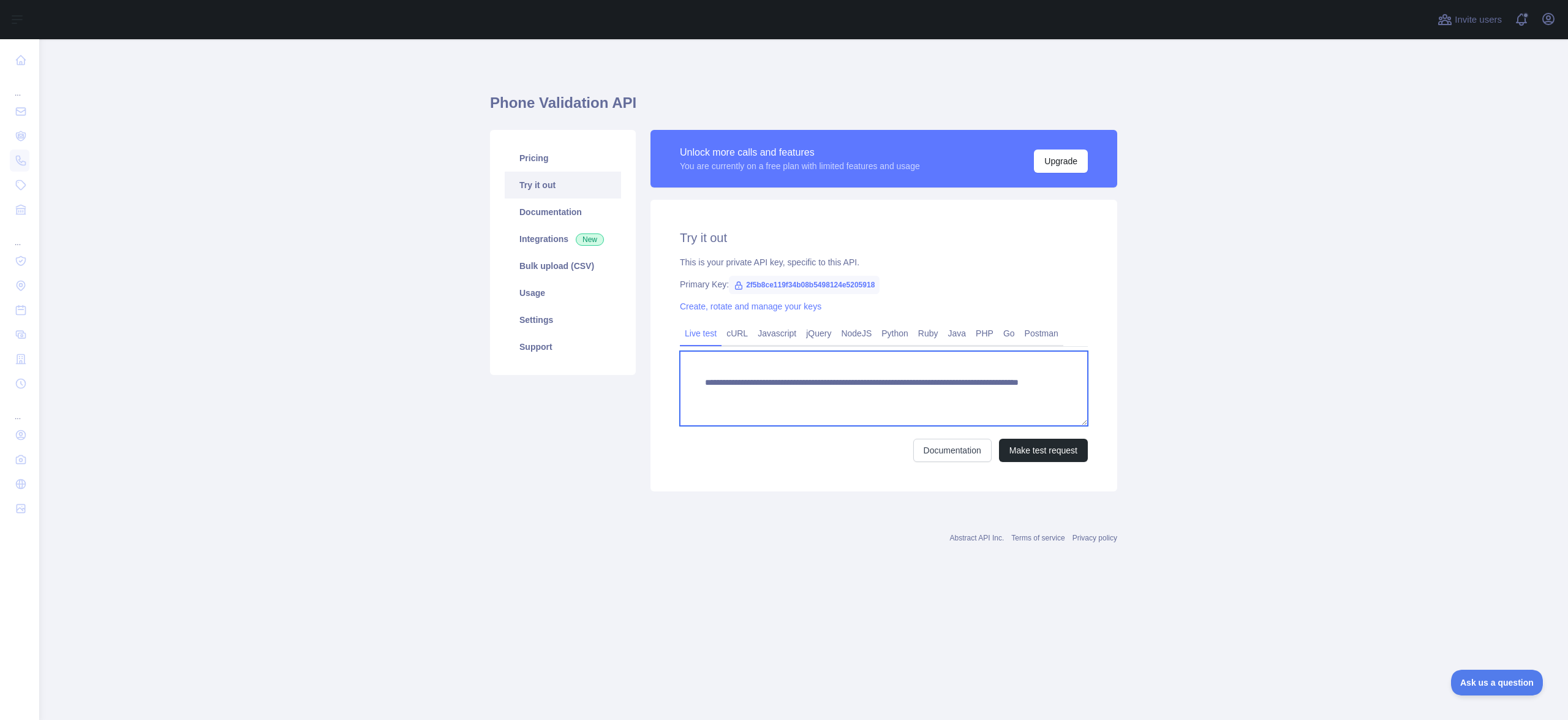
click at [875, 394] on textarea "**********" at bounding box center [884, 389] width 408 height 75
drag, startPoint x: 918, startPoint y: 395, endPoint x: 990, endPoint y: 396, distance: 72.0
click at [990, 396] on textarea "**********" at bounding box center [884, 389] width 408 height 75
paste textarea "*****"
type textarea "**********"
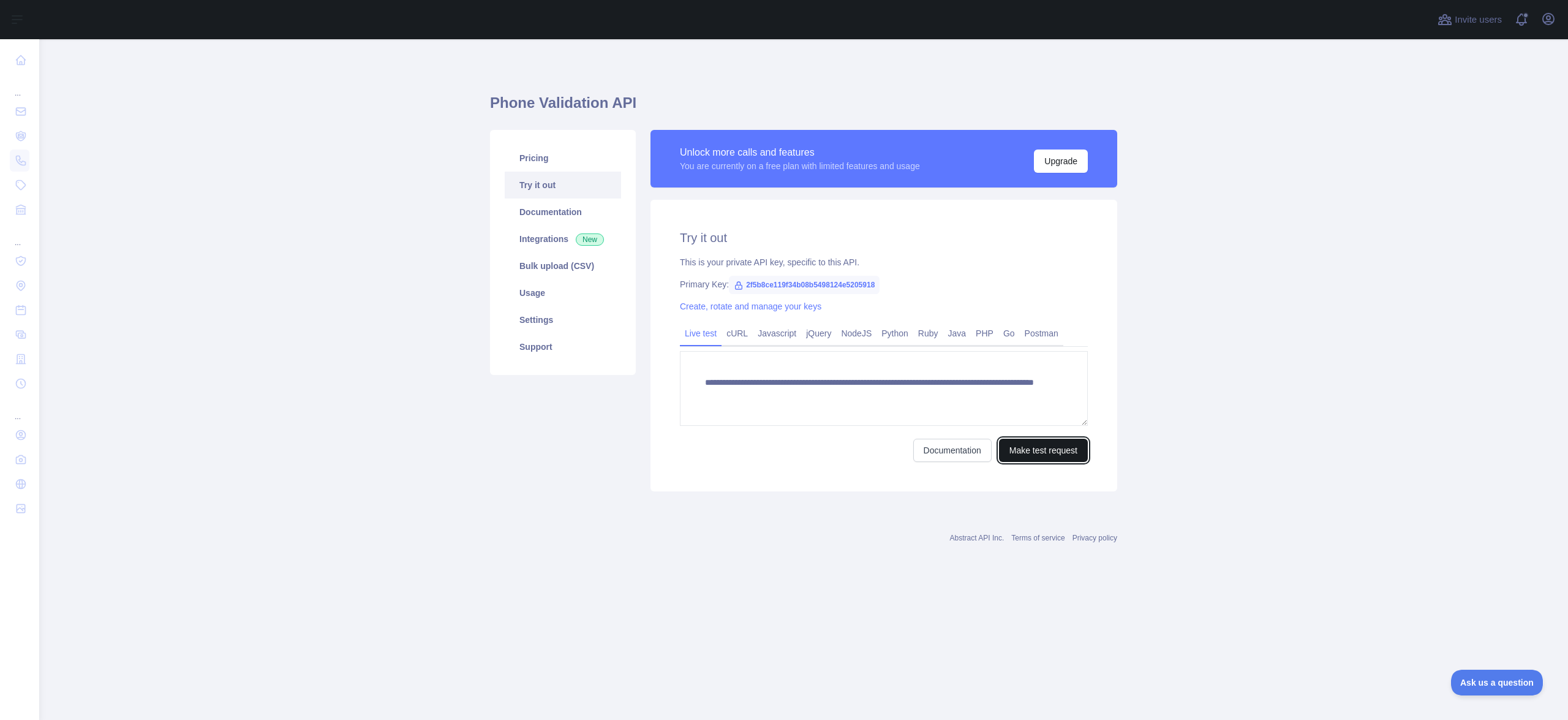
click at [1049, 446] on button "Make test request" at bounding box center [1043, 451] width 89 height 24
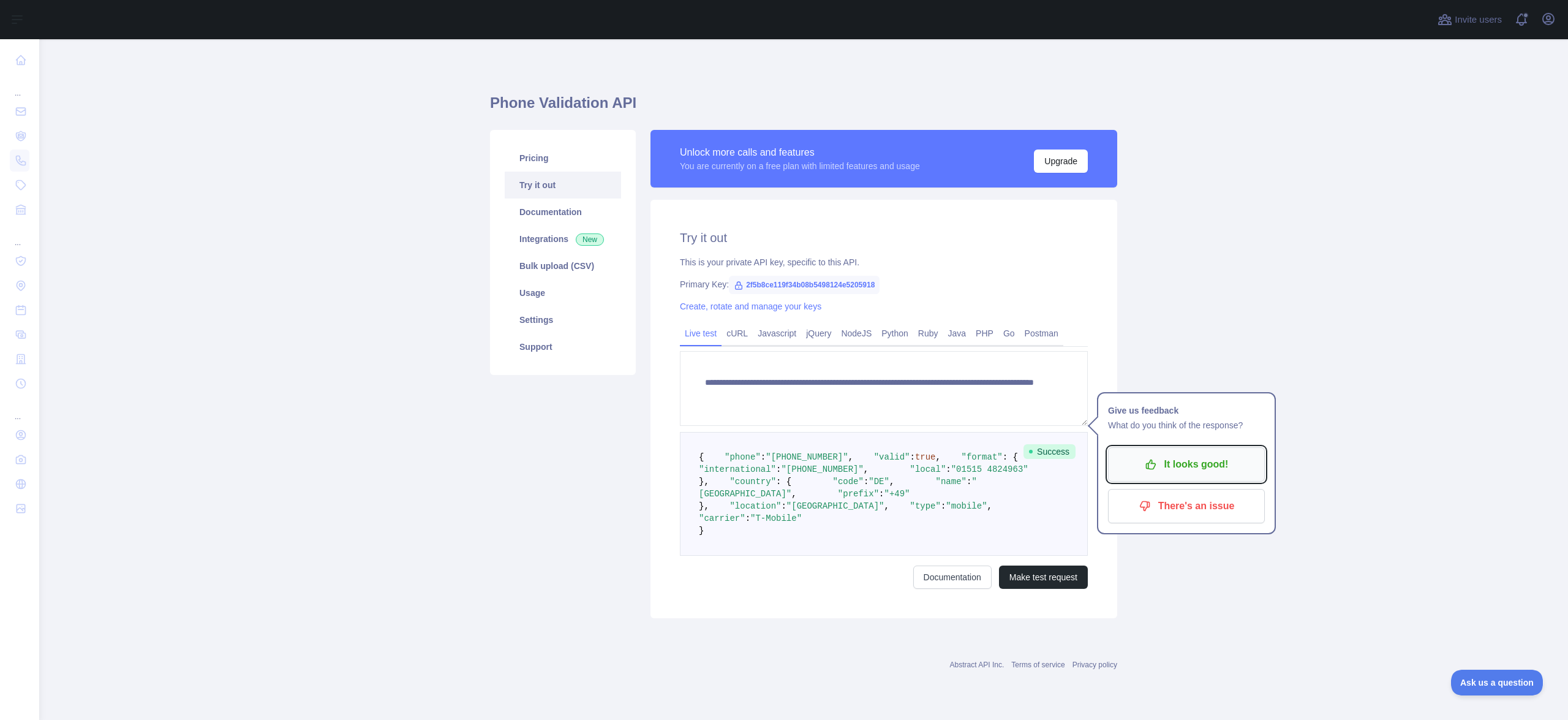
click at [1215, 458] on p "It looks good!" at bounding box center [1186, 464] width 138 height 21
click at [1212, 407] on main "**********" at bounding box center [803, 380] width 1528 height 681
click at [1195, 371] on main "**********" at bounding box center [803, 380] width 1528 height 681
click at [1215, 344] on main "**********" at bounding box center [803, 380] width 1528 height 681
